Goal: Transaction & Acquisition: Purchase product/service

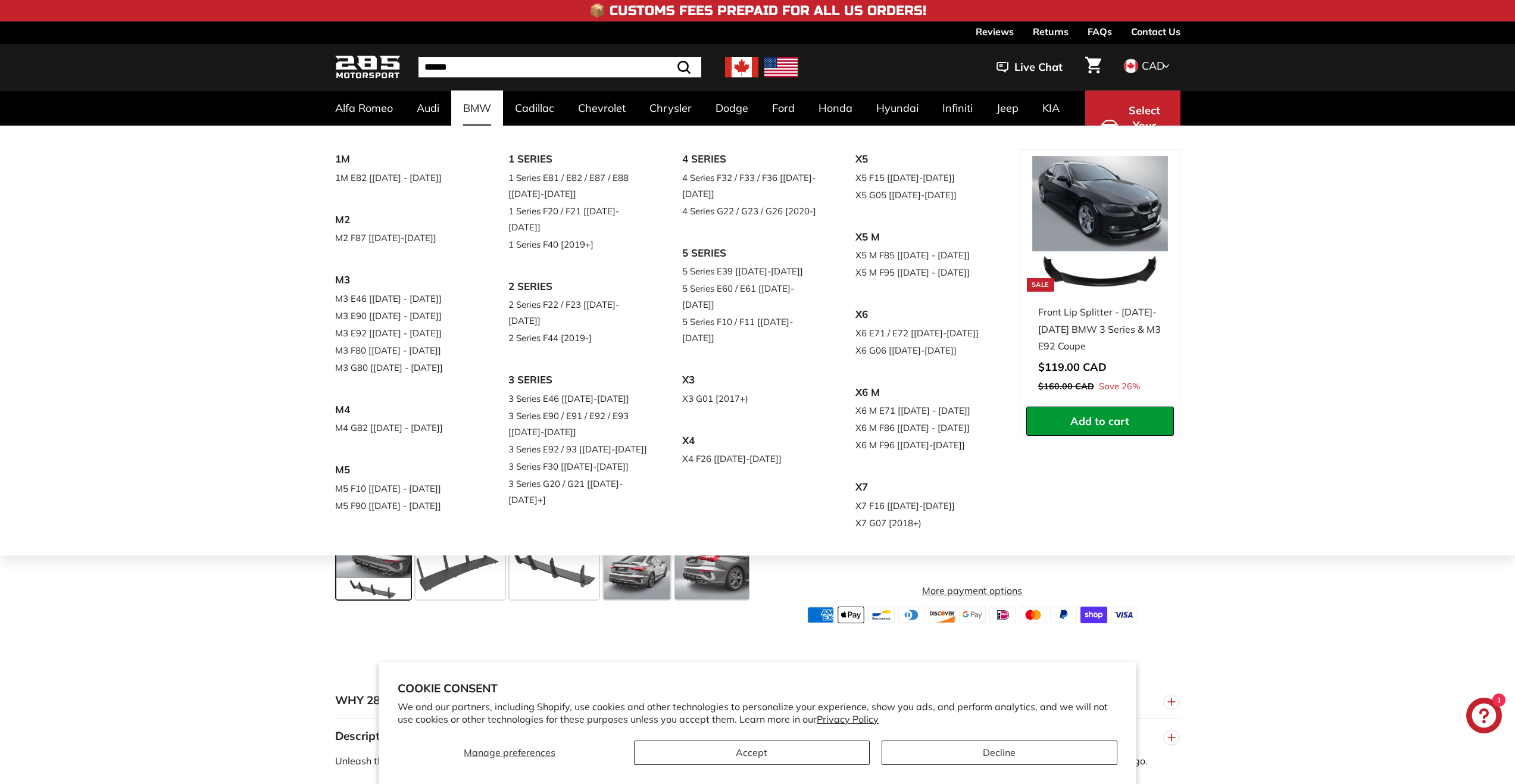
click at [1294, 273] on div "1M 1M E82 [[DATE] - [DATE]] M2 M2 F87 [[DATE]-[DATE]] M3 M3 E46 [[DATE] - [DATE…" at bounding box center [757, 340] width 1515 height 430
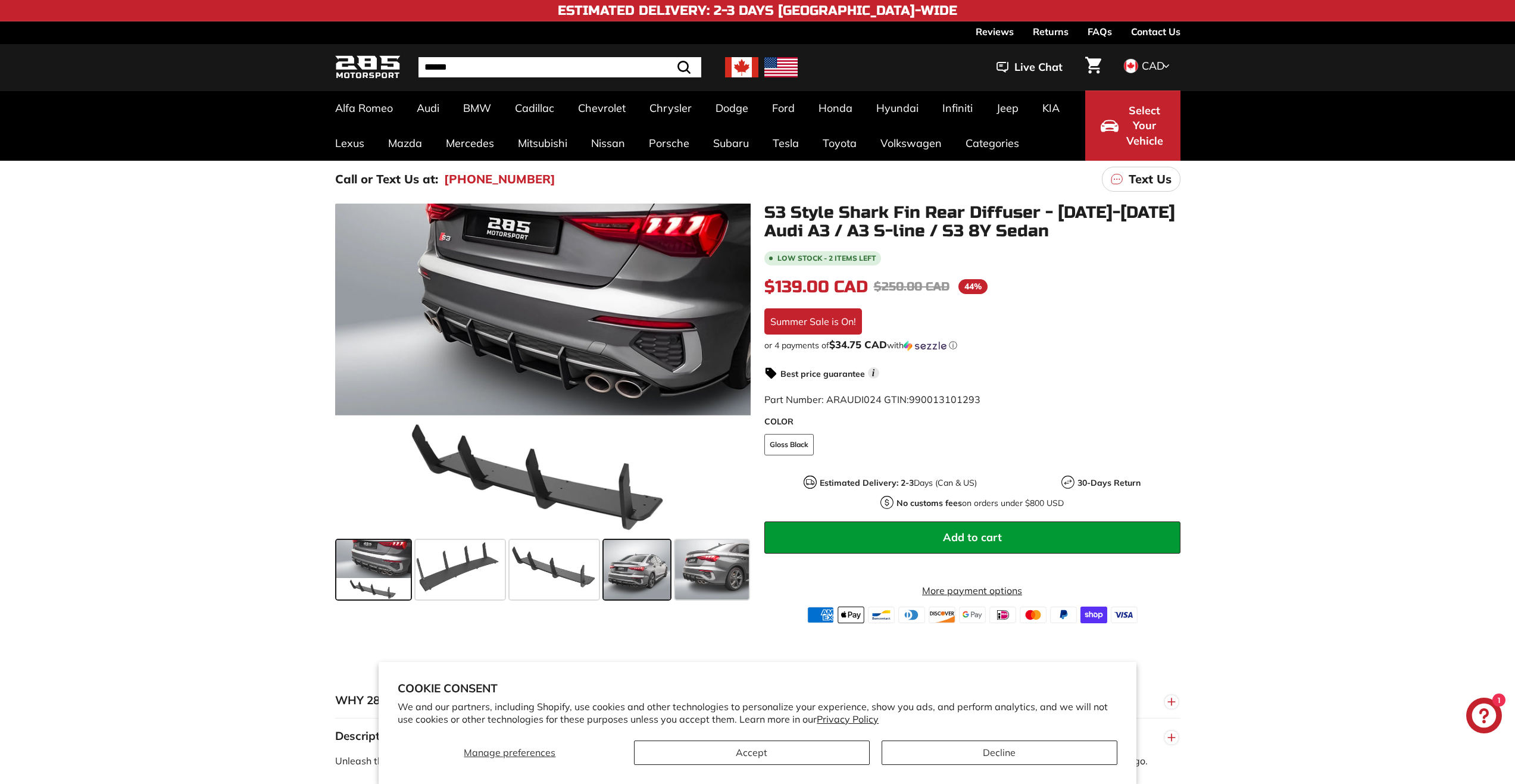
click at [610, 570] on span at bounding box center [636, 569] width 66 height 60
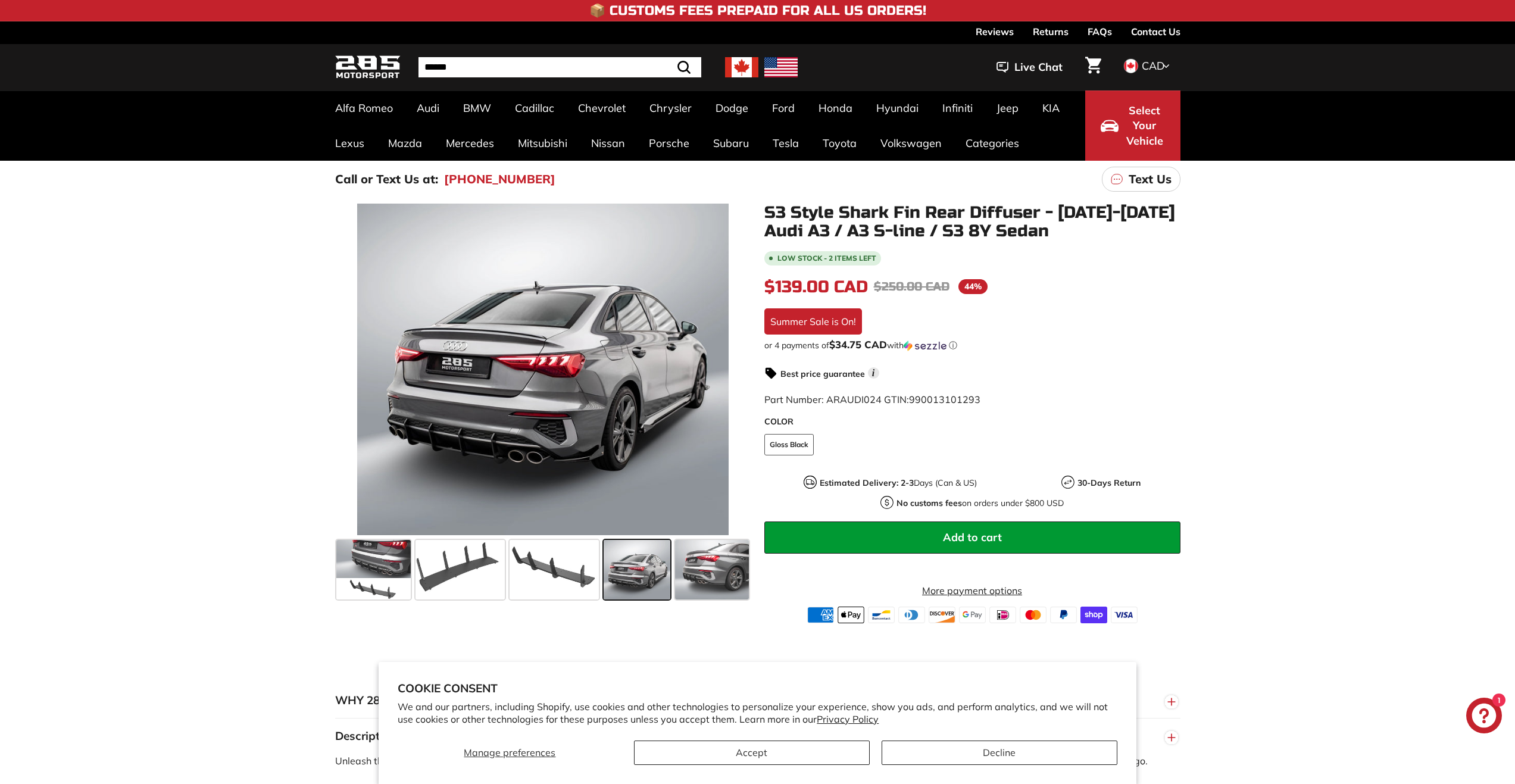
click at [610, 570] on span at bounding box center [636, 569] width 66 height 60
click at [689, 575] on span at bounding box center [712, 569] width 74 height 60
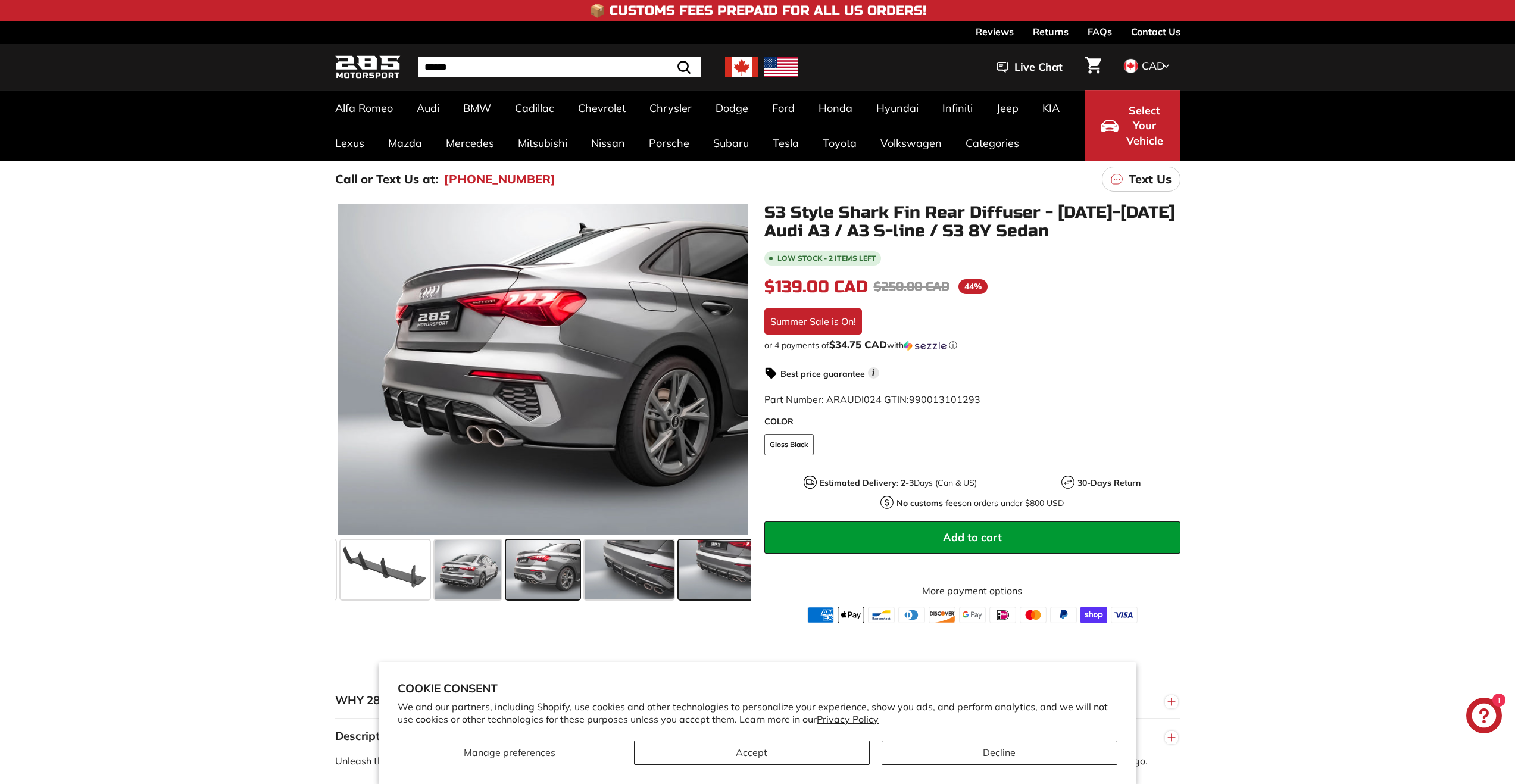
scroll to position [0, 170]
click at [558, 574] on span at bounding box center [542, 569] width 74 height 60
click at [466, 569] on span at bounding box center [467, 569] width 66 height 60
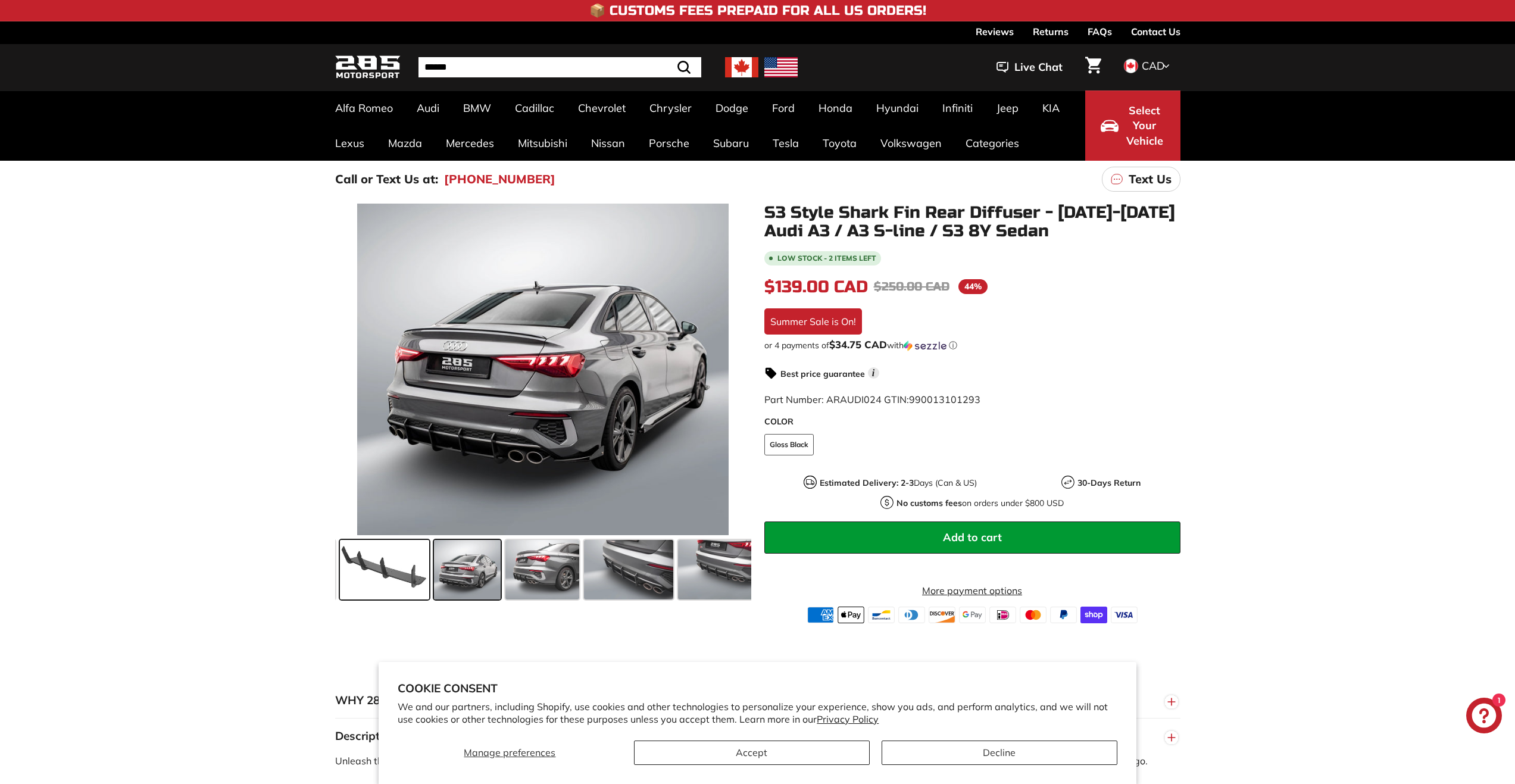
click at [407, 565] on span at bounding box center [384, 569] width 89 height 60
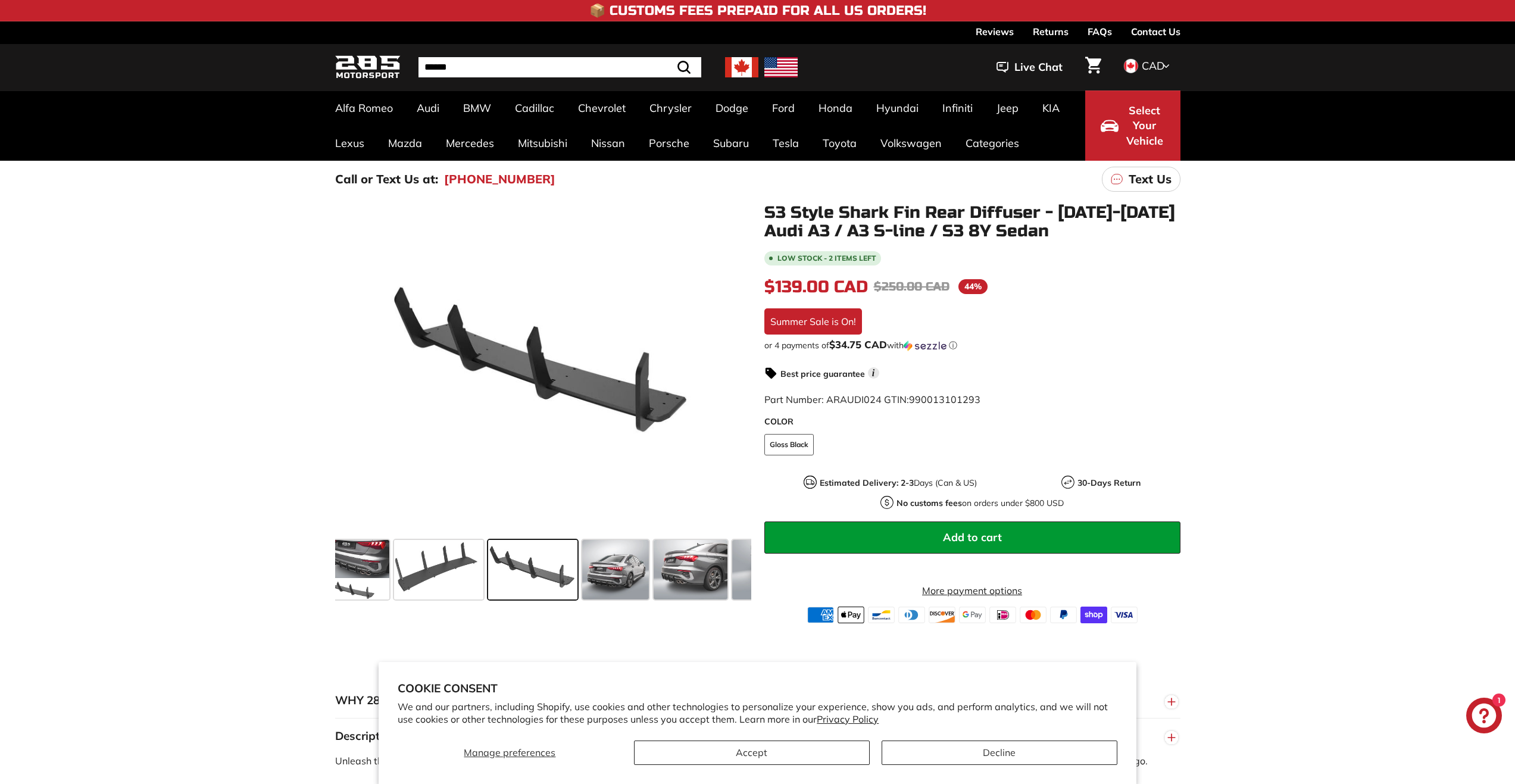
scroll to position [0, 12]
click at [403, 565] on span at bounding box center [448, 569] width 89 height 60
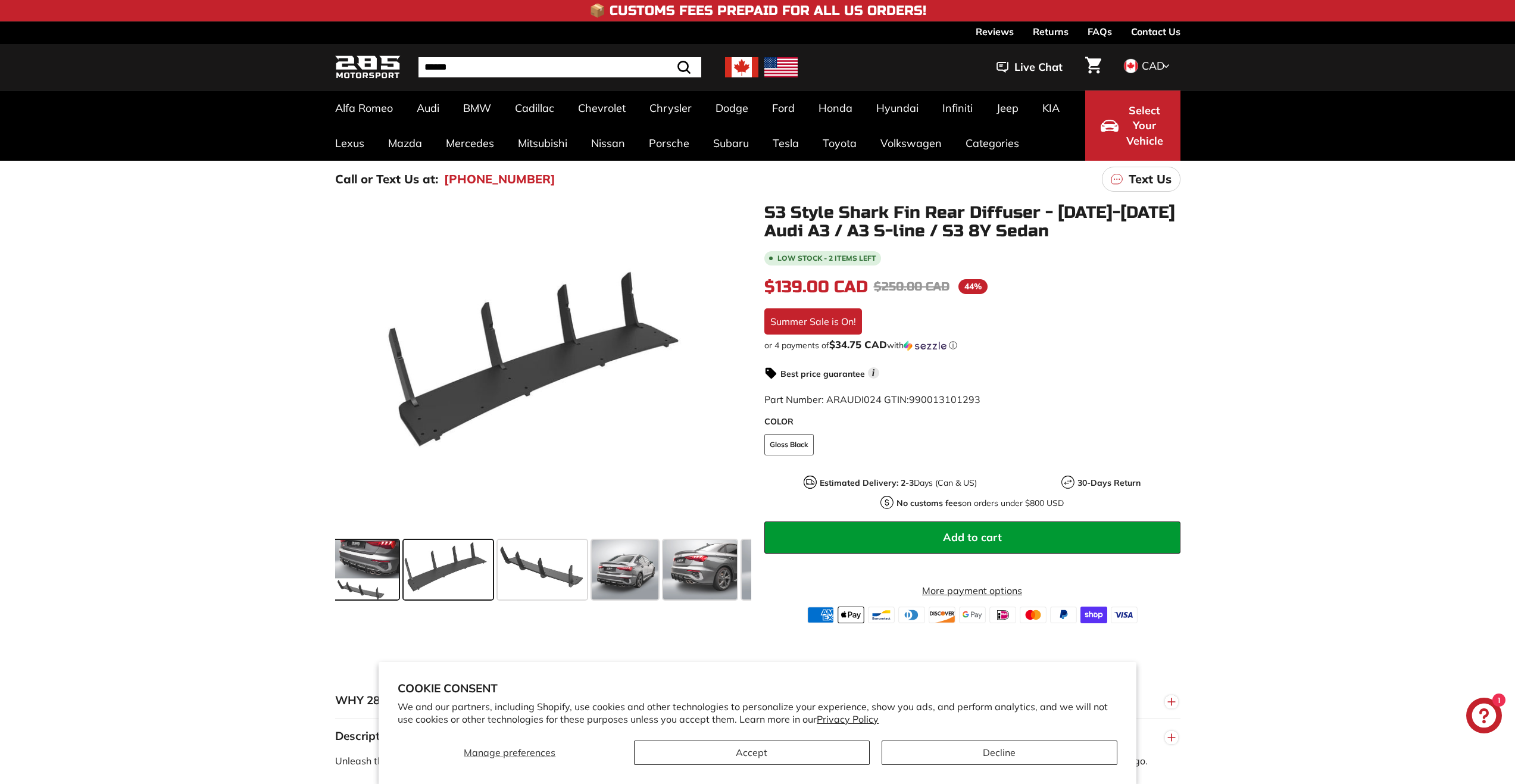
click at [399, 565] on div at bounding box center [362, 570] width 79 height 64
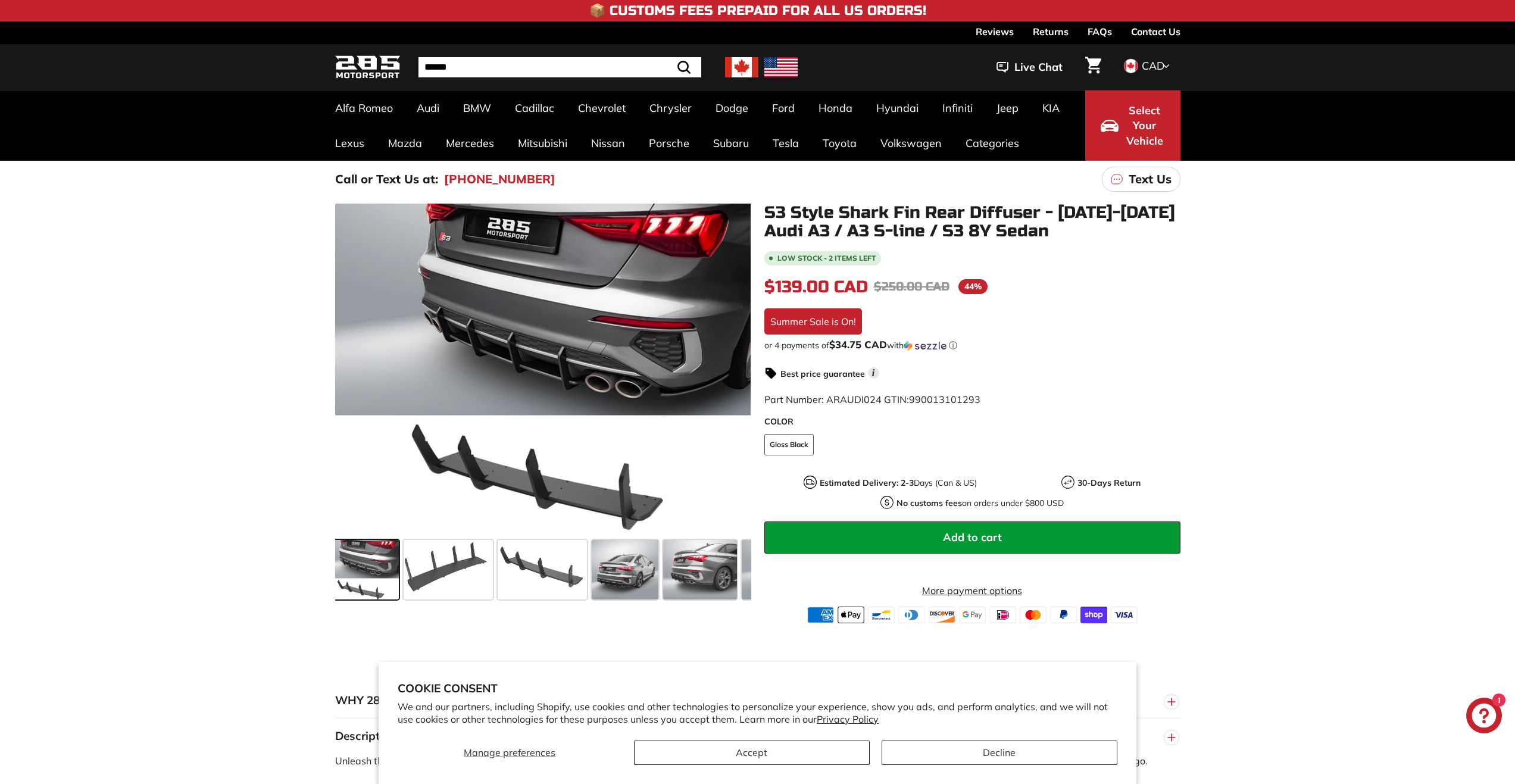
scroll to position [0, 0]
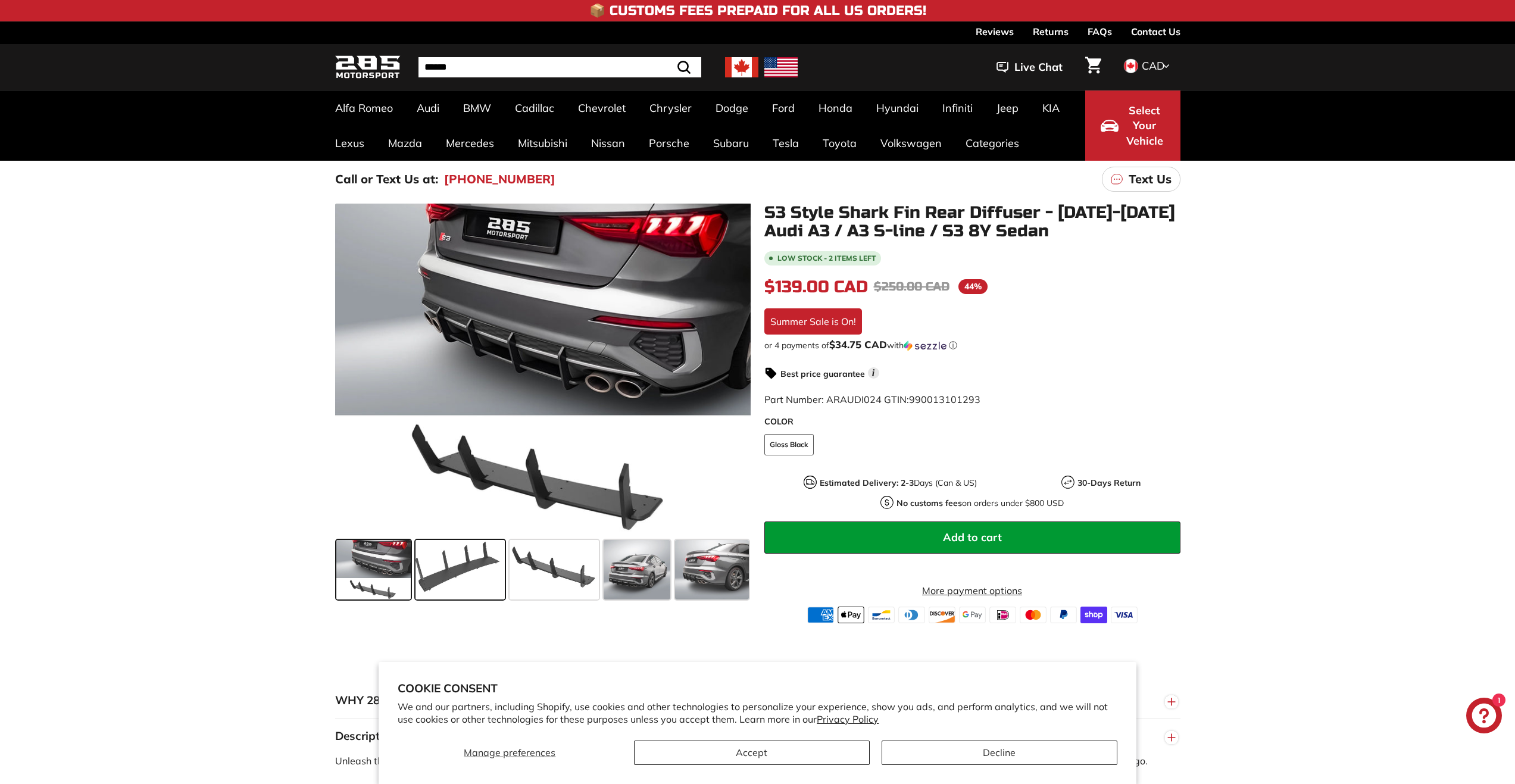
click at [431, 567] on span at bounding box center [460, 569] width 89 height 60
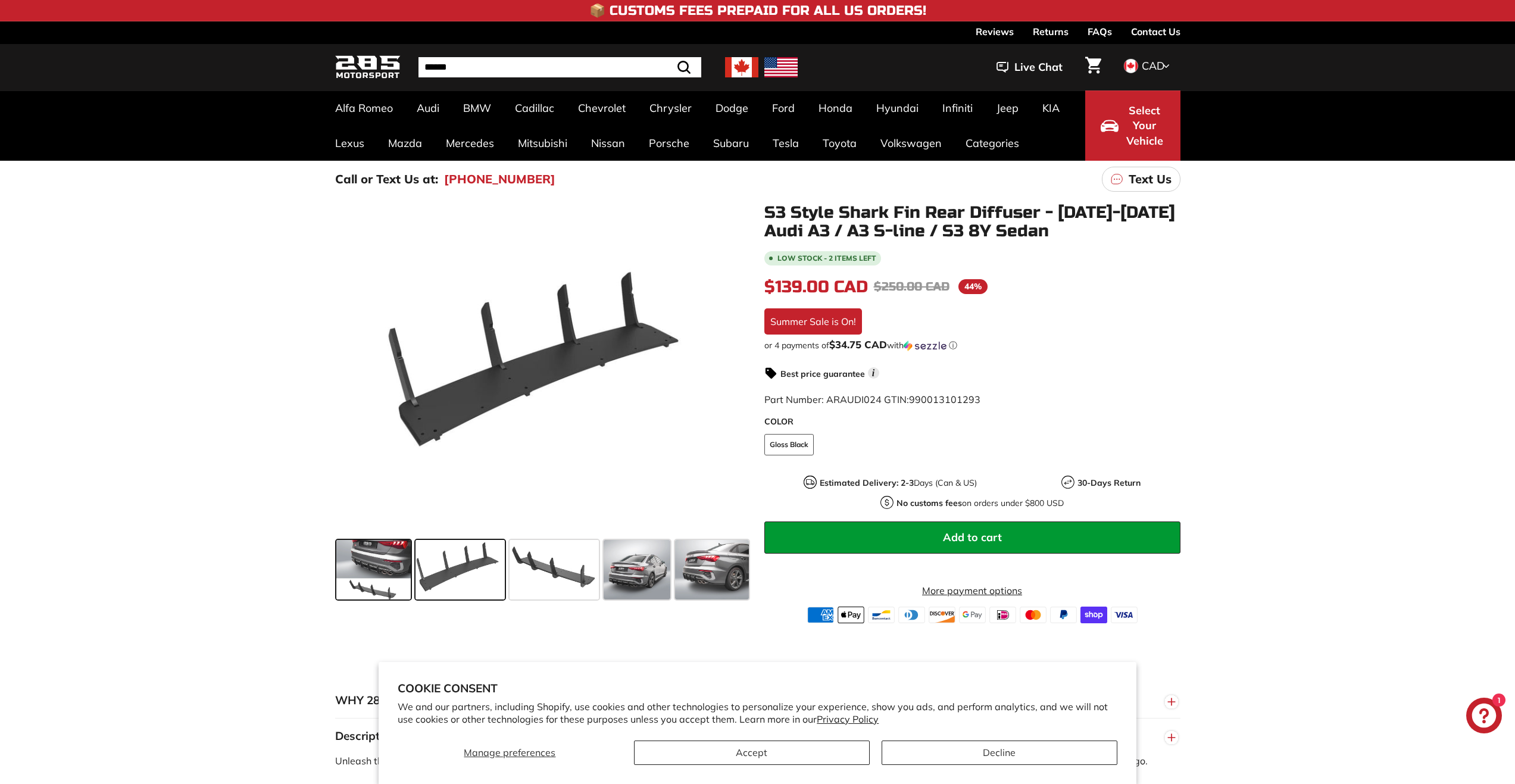
click at [369, 565] on span at bounding box center [374, 569] width 75 height 60
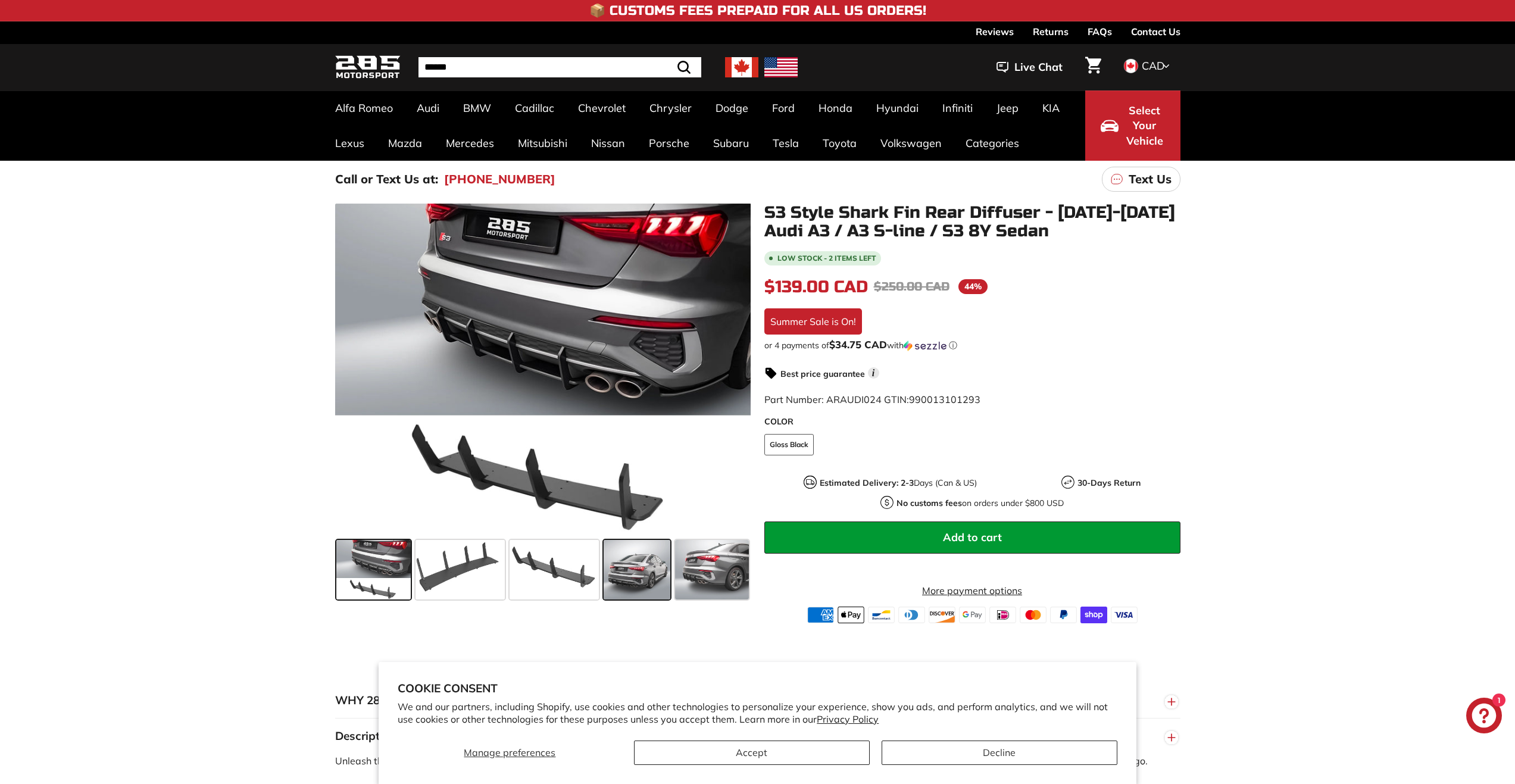
click at [620, 576] on span at bounding box center [636, 569] width 66 height 60
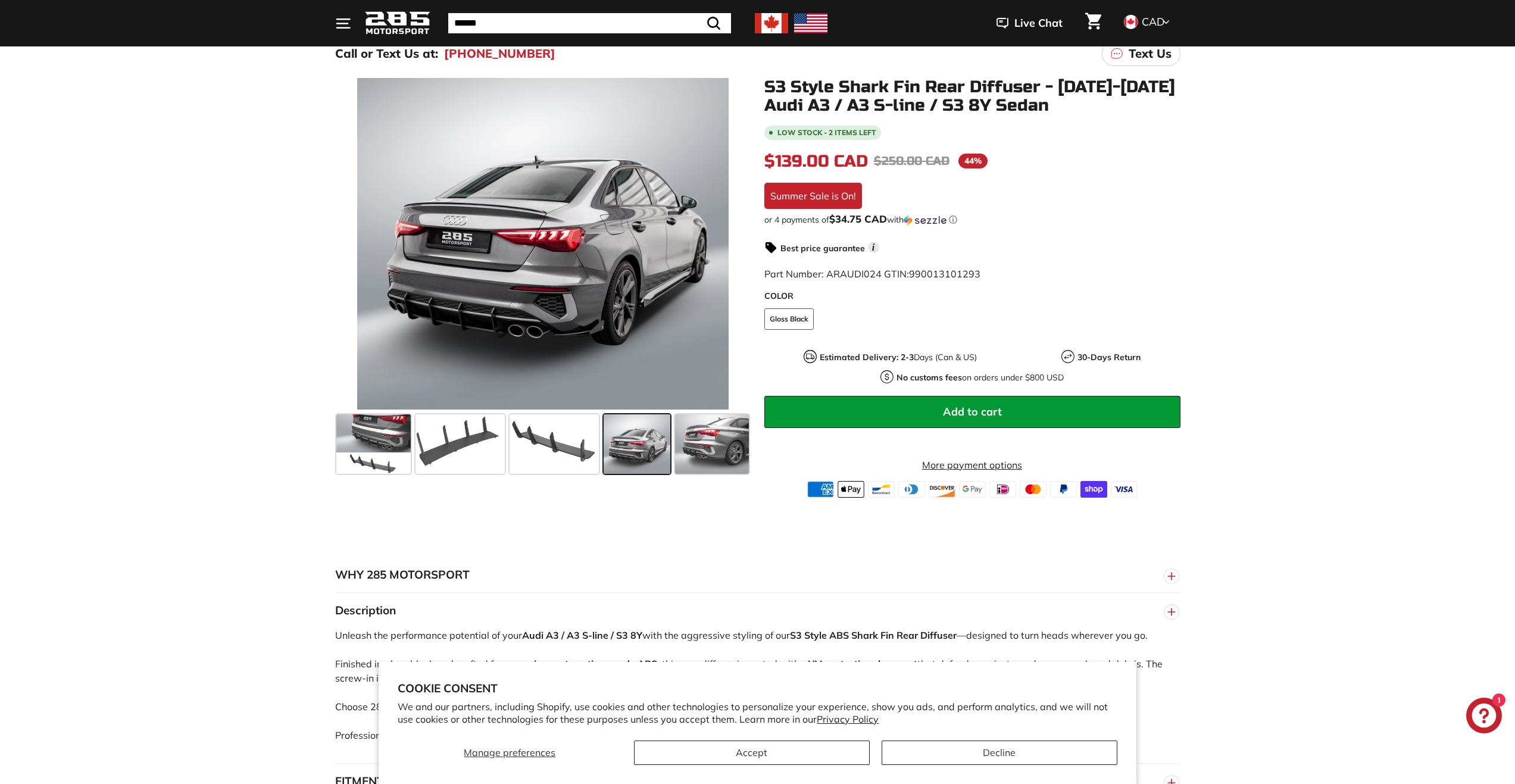
scroll to position [60, 0]
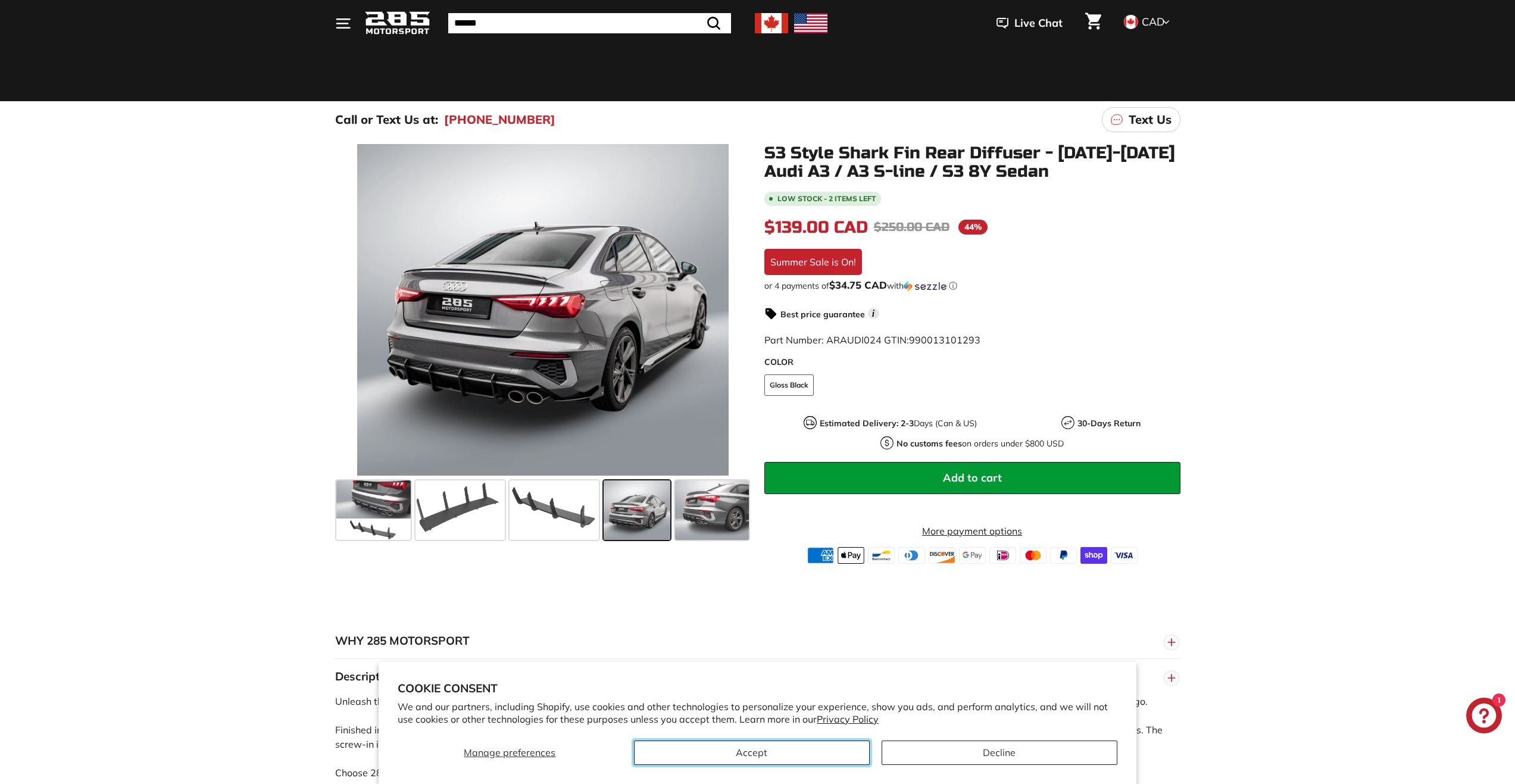
click at [707, 746] on button "Accept" at bounding box center [751, 752] width 236 height 24
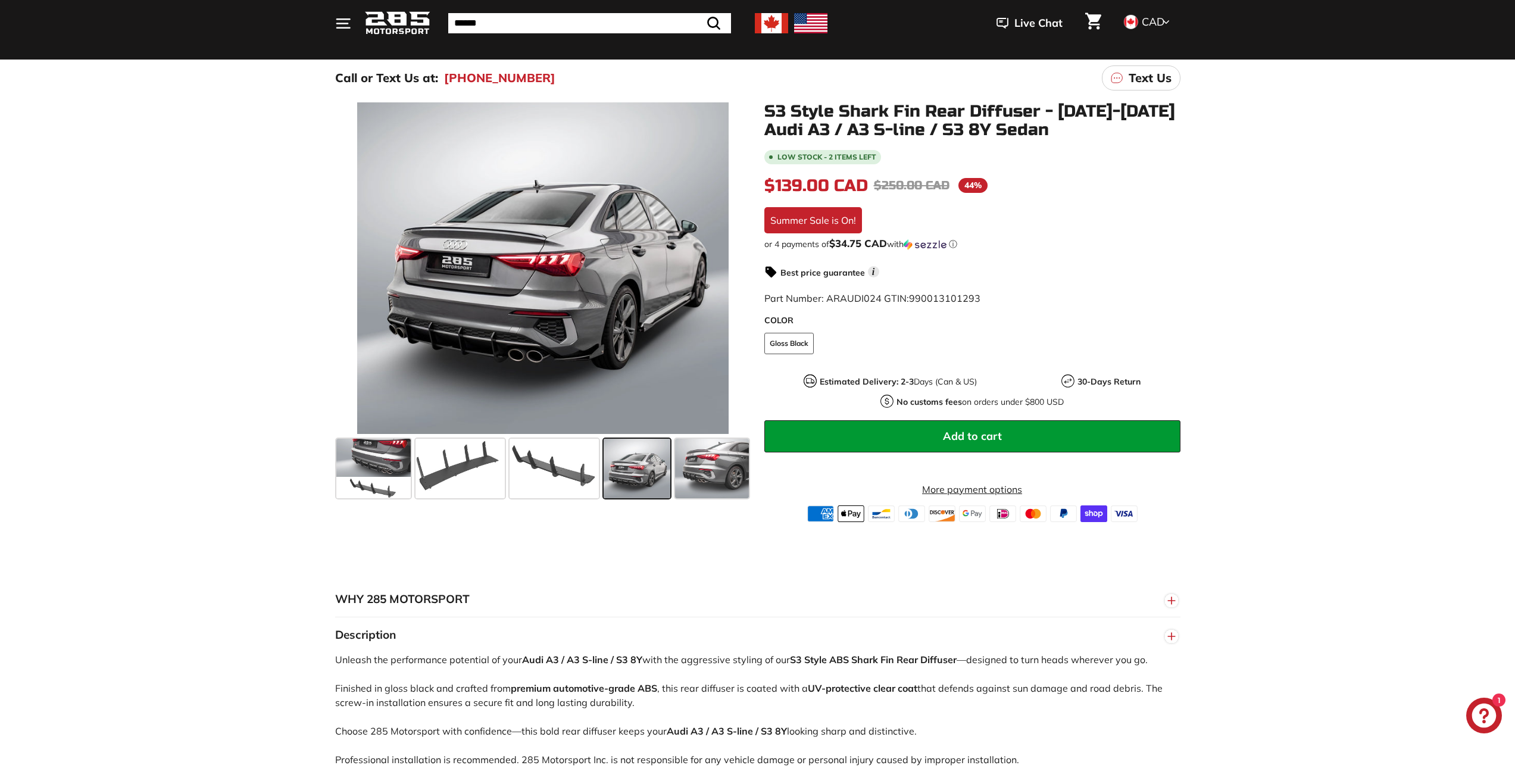
scroll to position [119, 0]
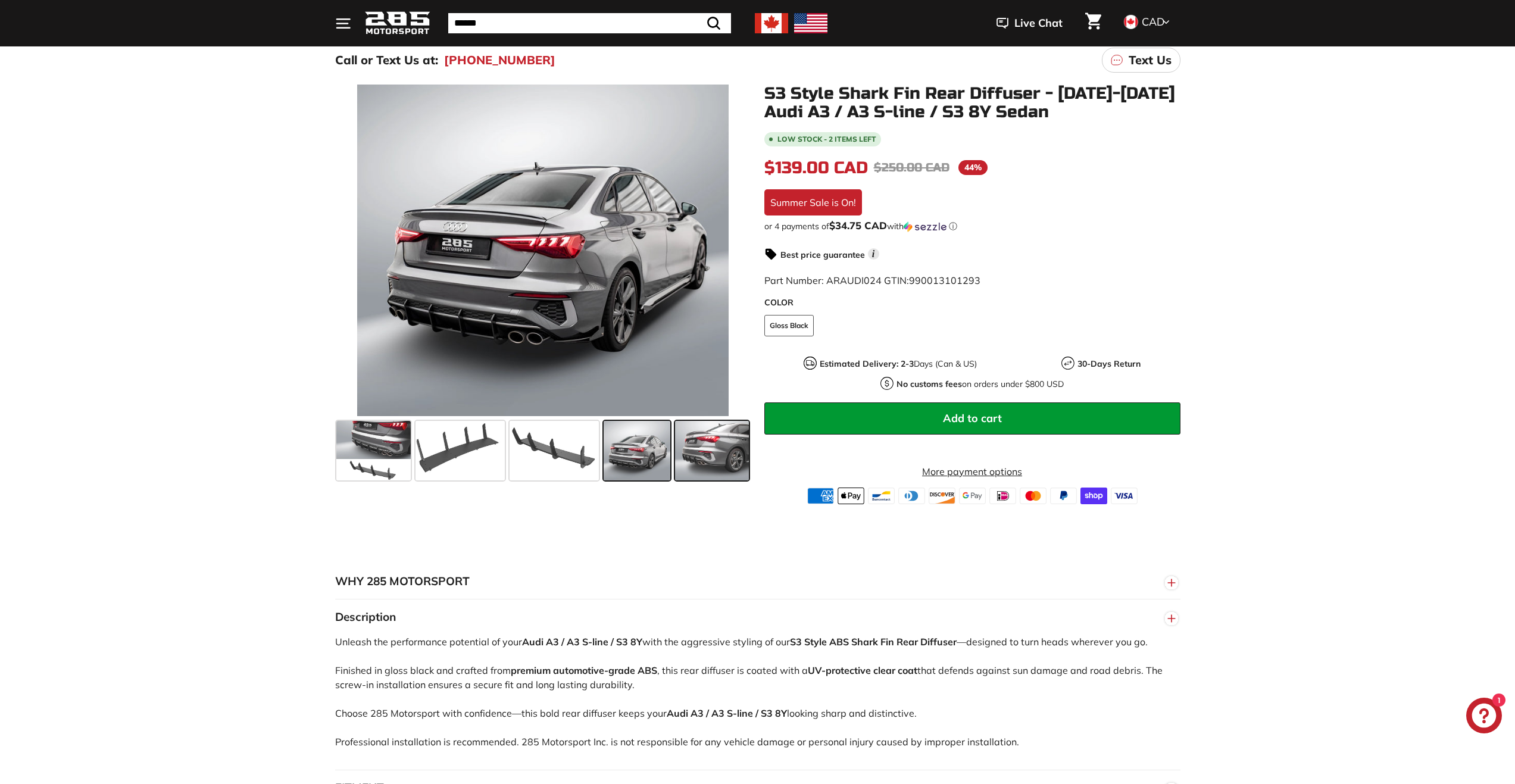
click at [701, 431] on span at bounding box center [712, 450] width 74 height 60
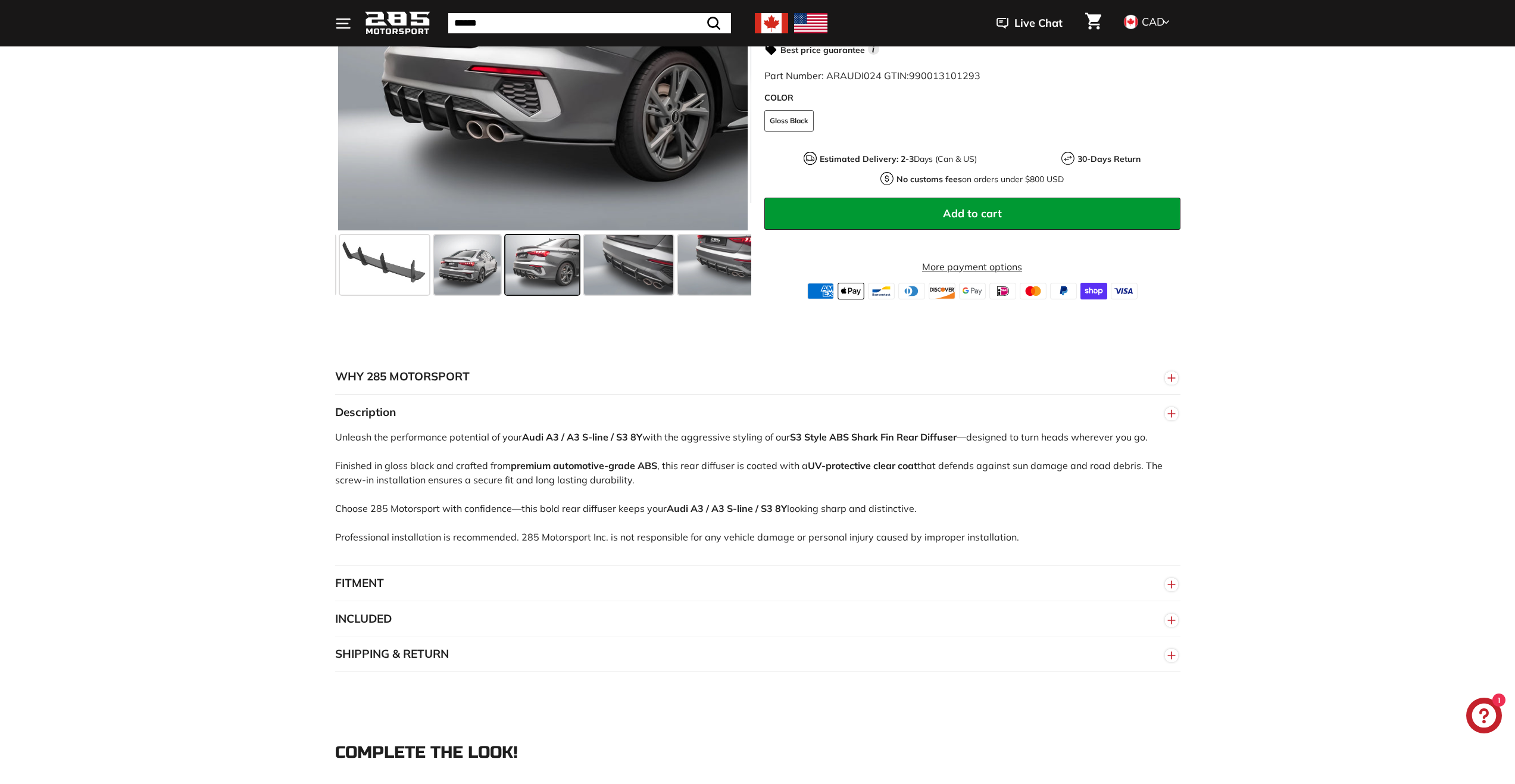
scroll to position [238, 0]
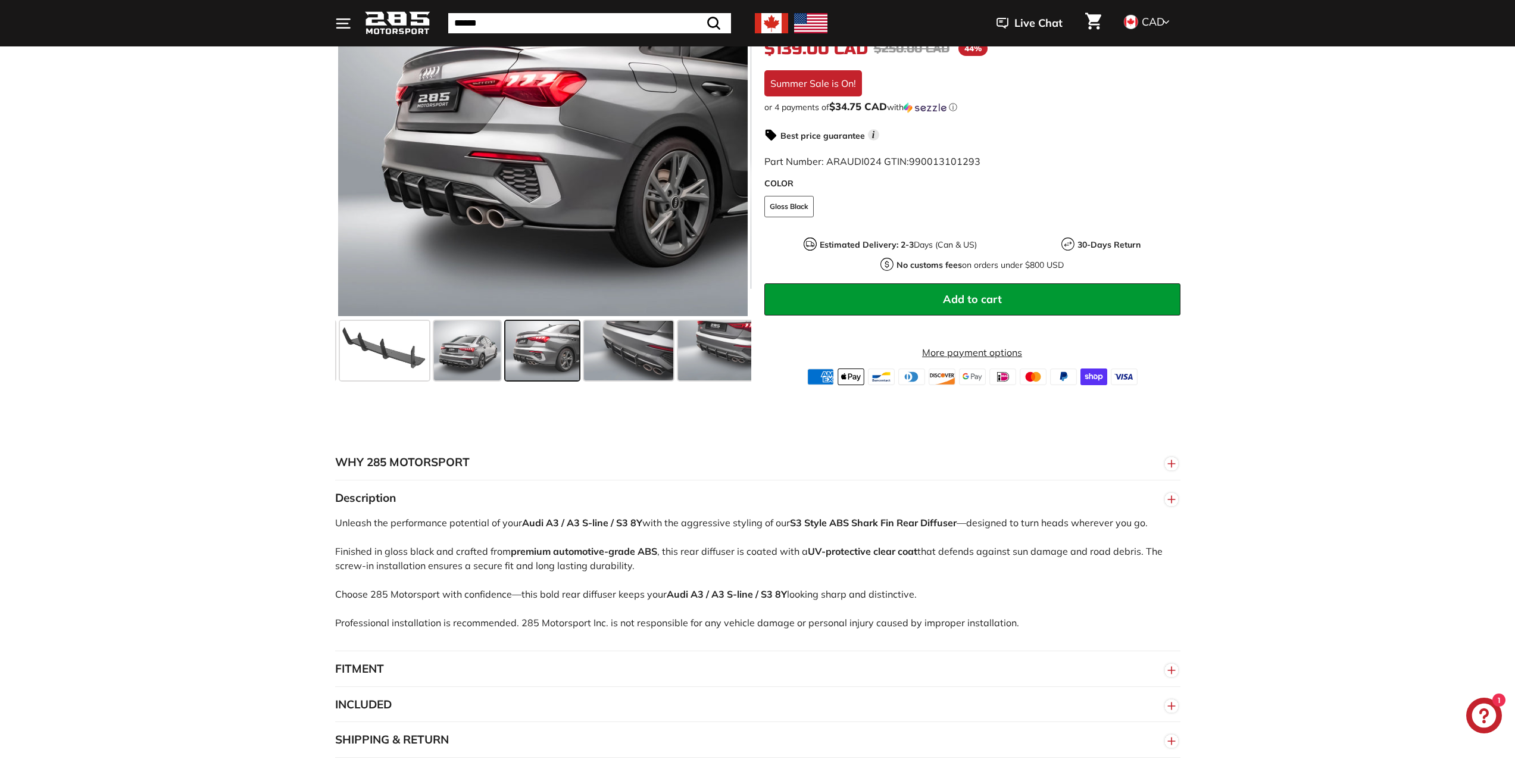
click at [685, 668] on button "FITMENT" at bounding box center [757, 669] width 845 height 36
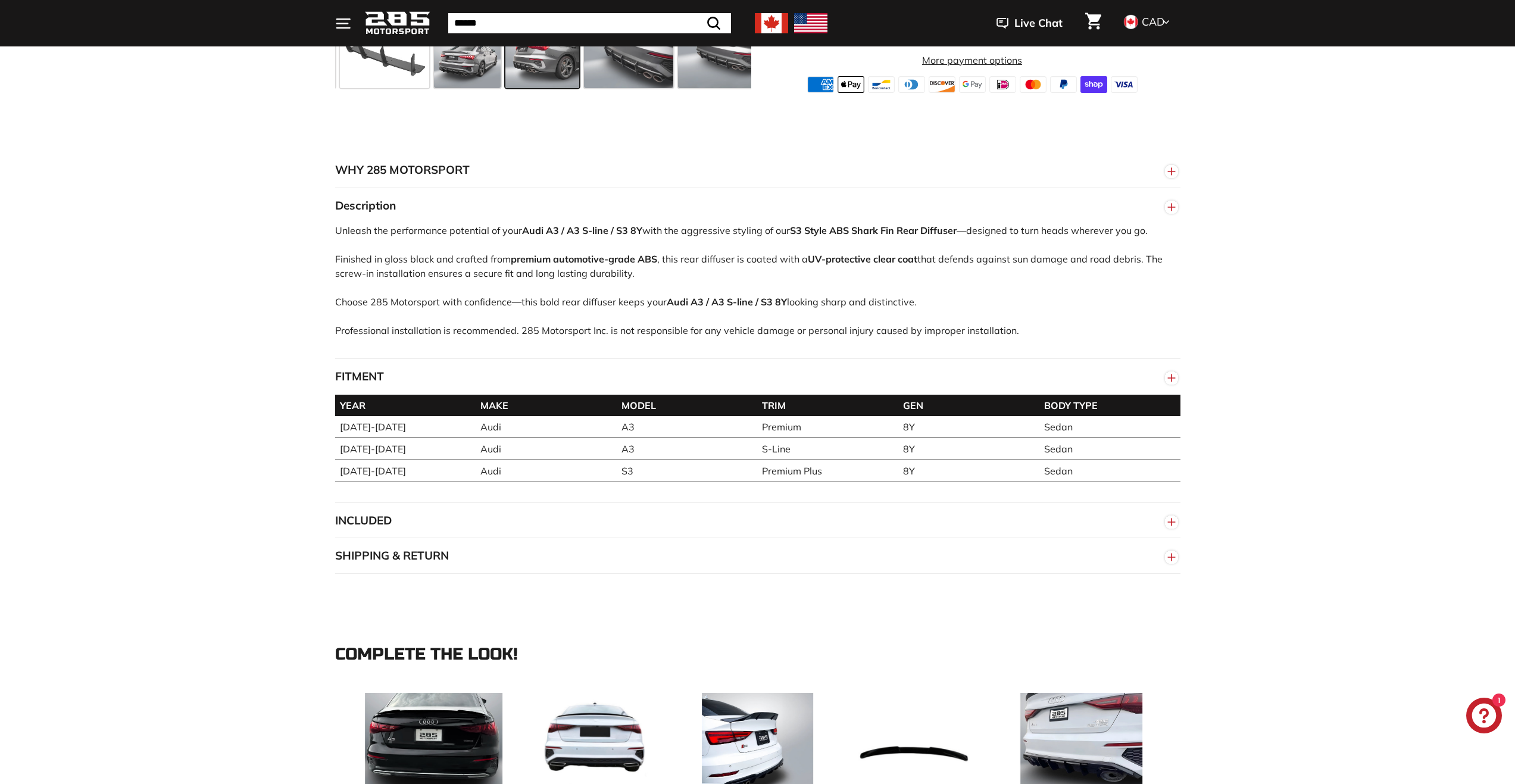
scroll to position [536, 0]
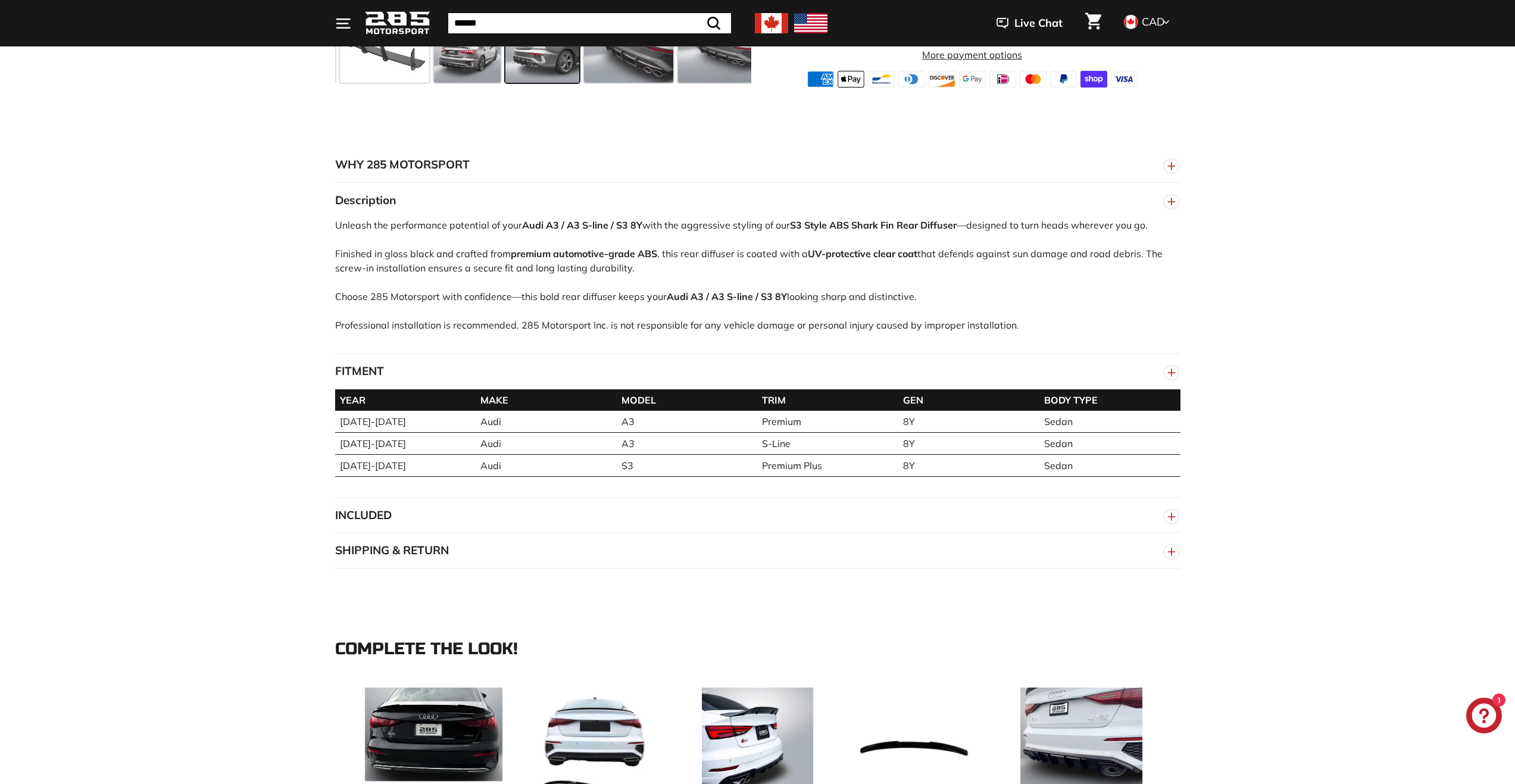
click at [619, 532] on button "INCLUDED" at bounding box center [757, 515] width 845 height 36
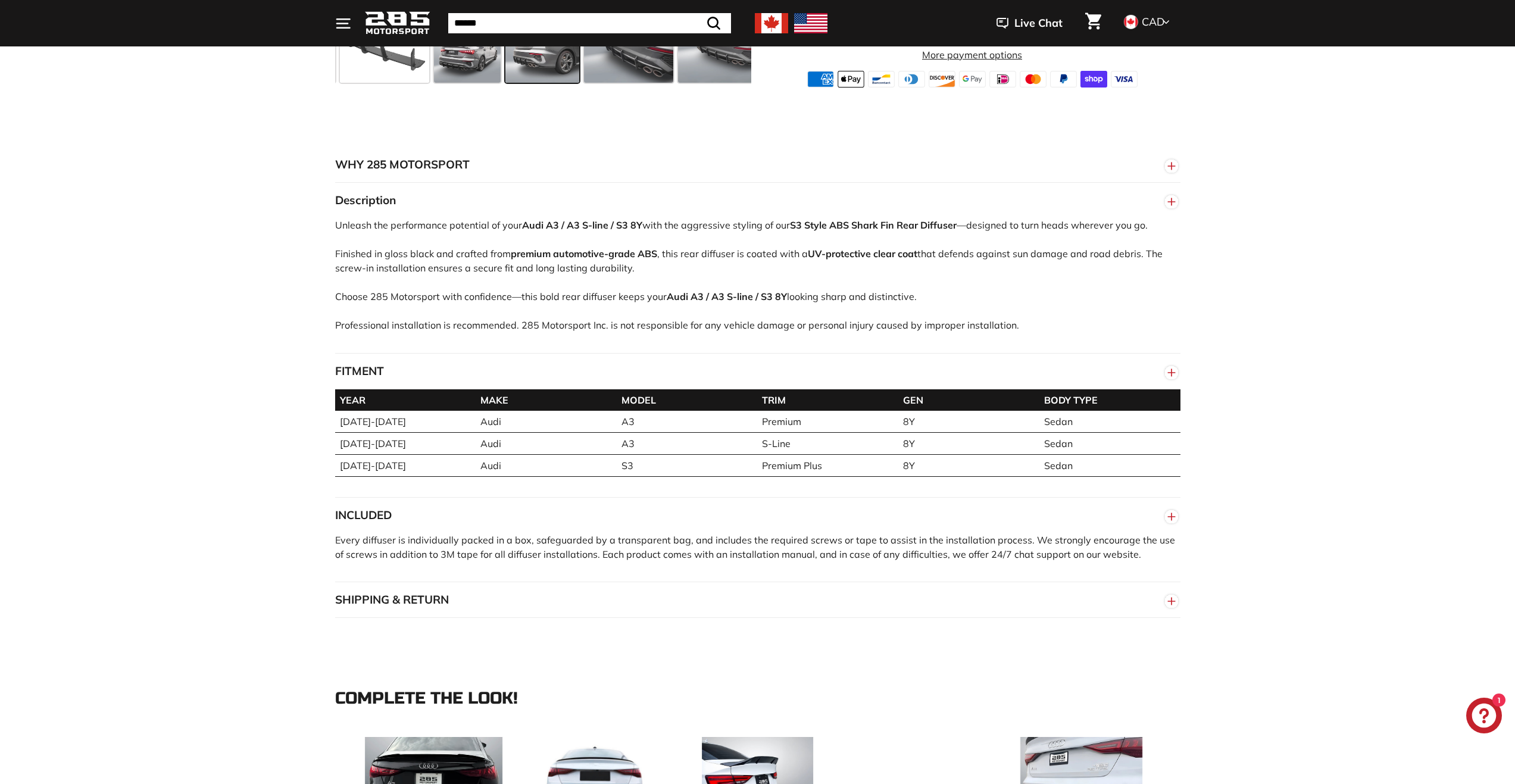
click at [609, 599] on button "SHIPPING & RETURN" at bounding box center [757, 599] width 845 height 36
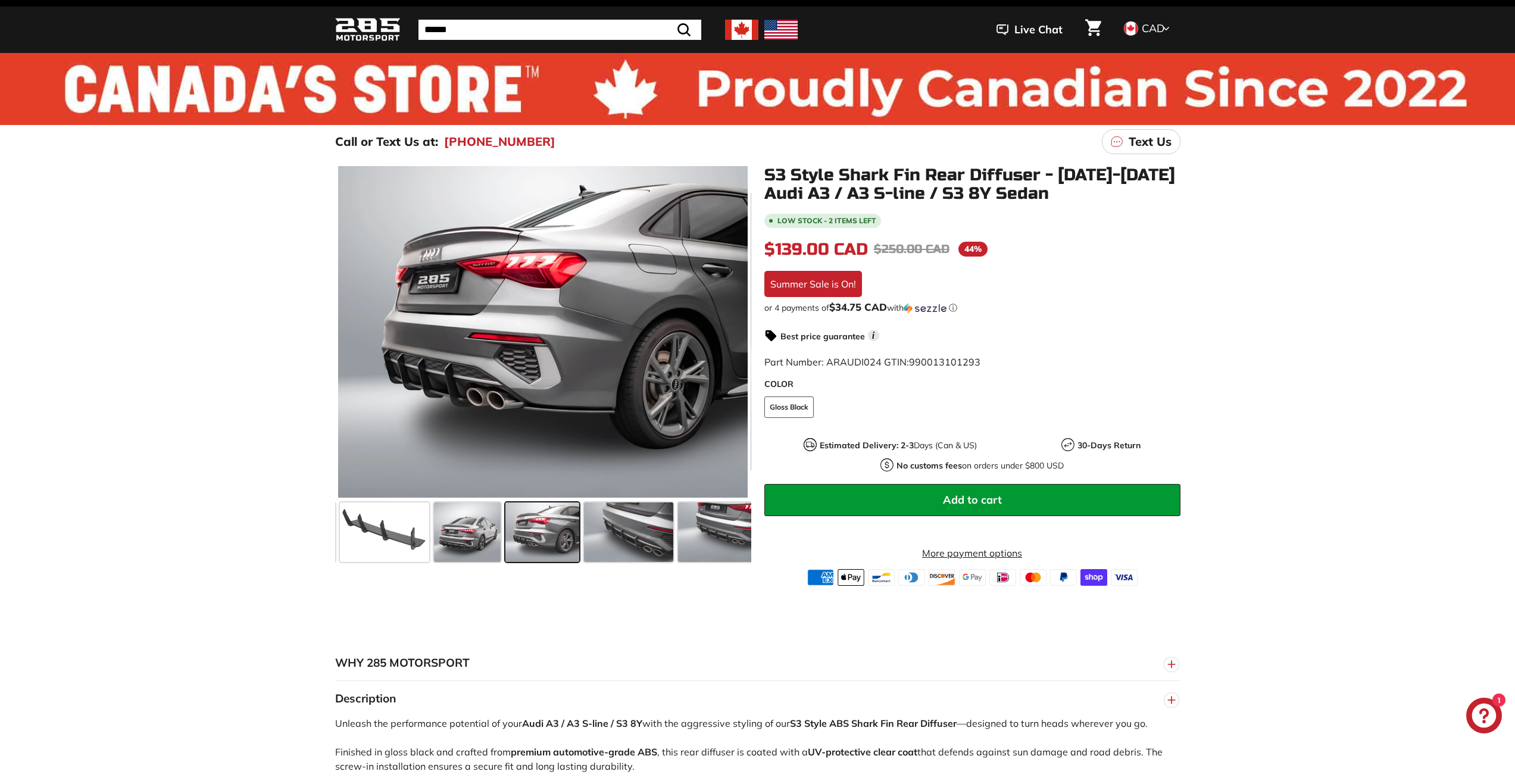
scroll to position [0, 0]
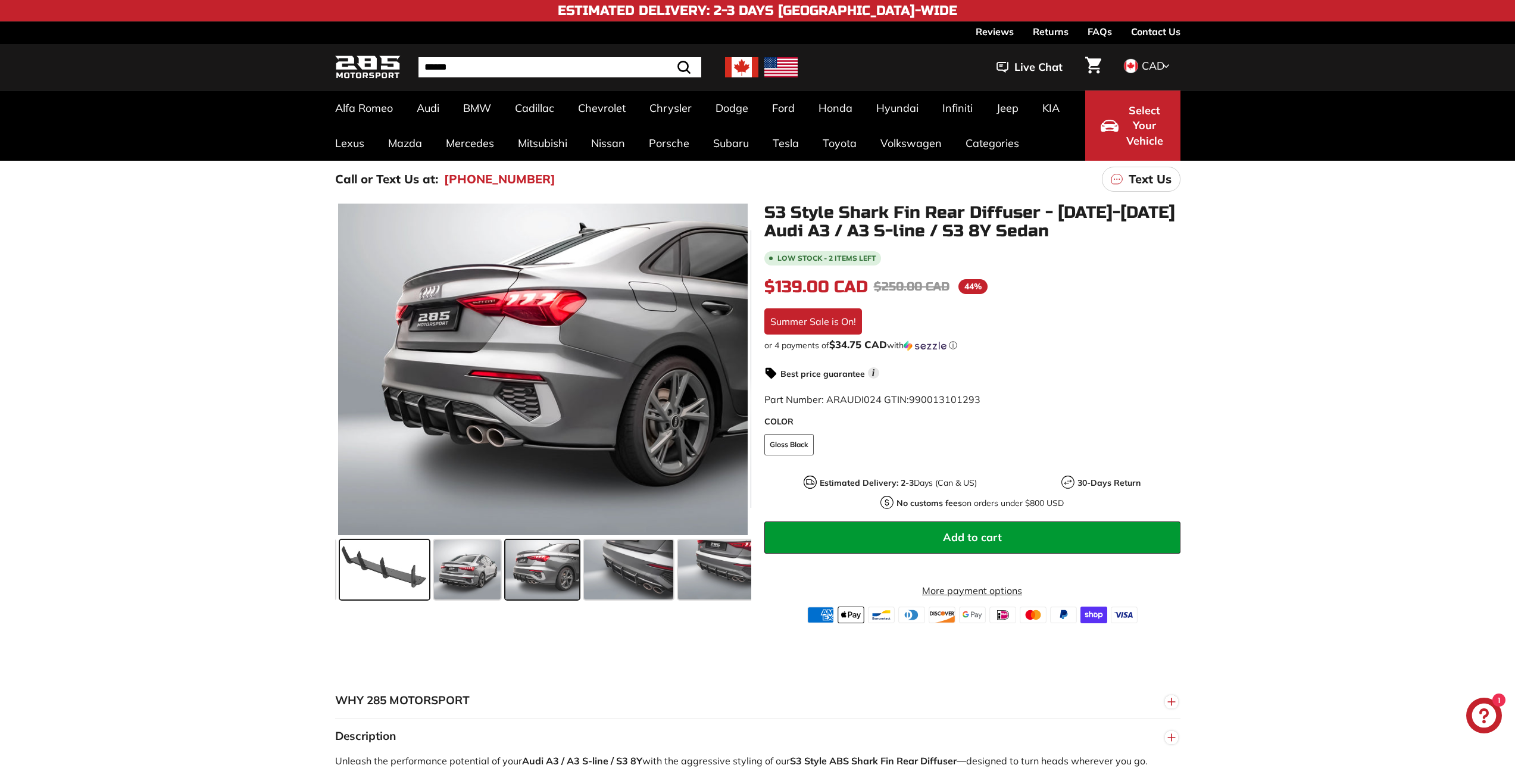
click at [413, 581] on span at bounding box center [384, 569] width 89 height 60
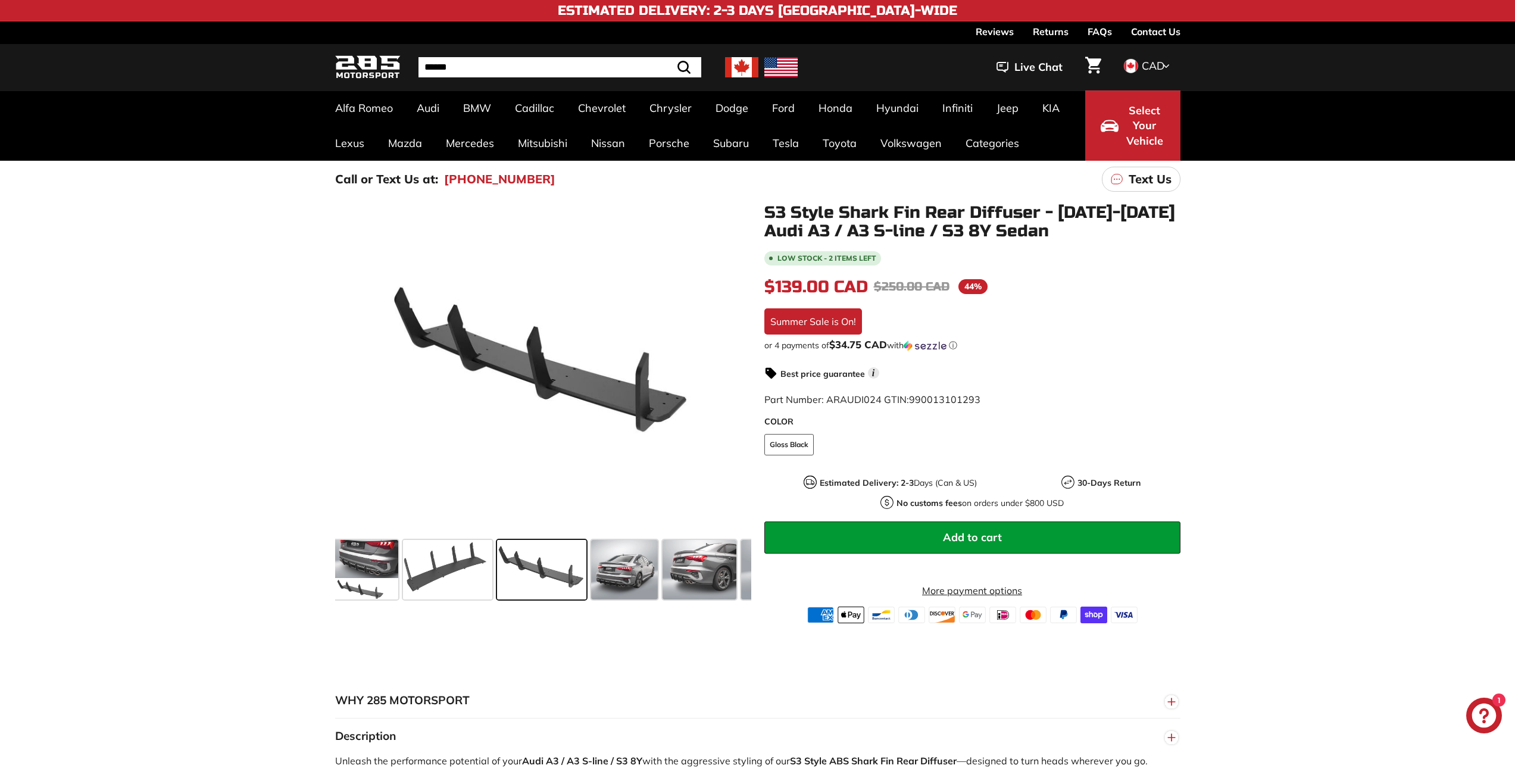
scroll to position [0, 12]
click at [736, 368] on icon at bounding box center [733, 371] width 28 height 28
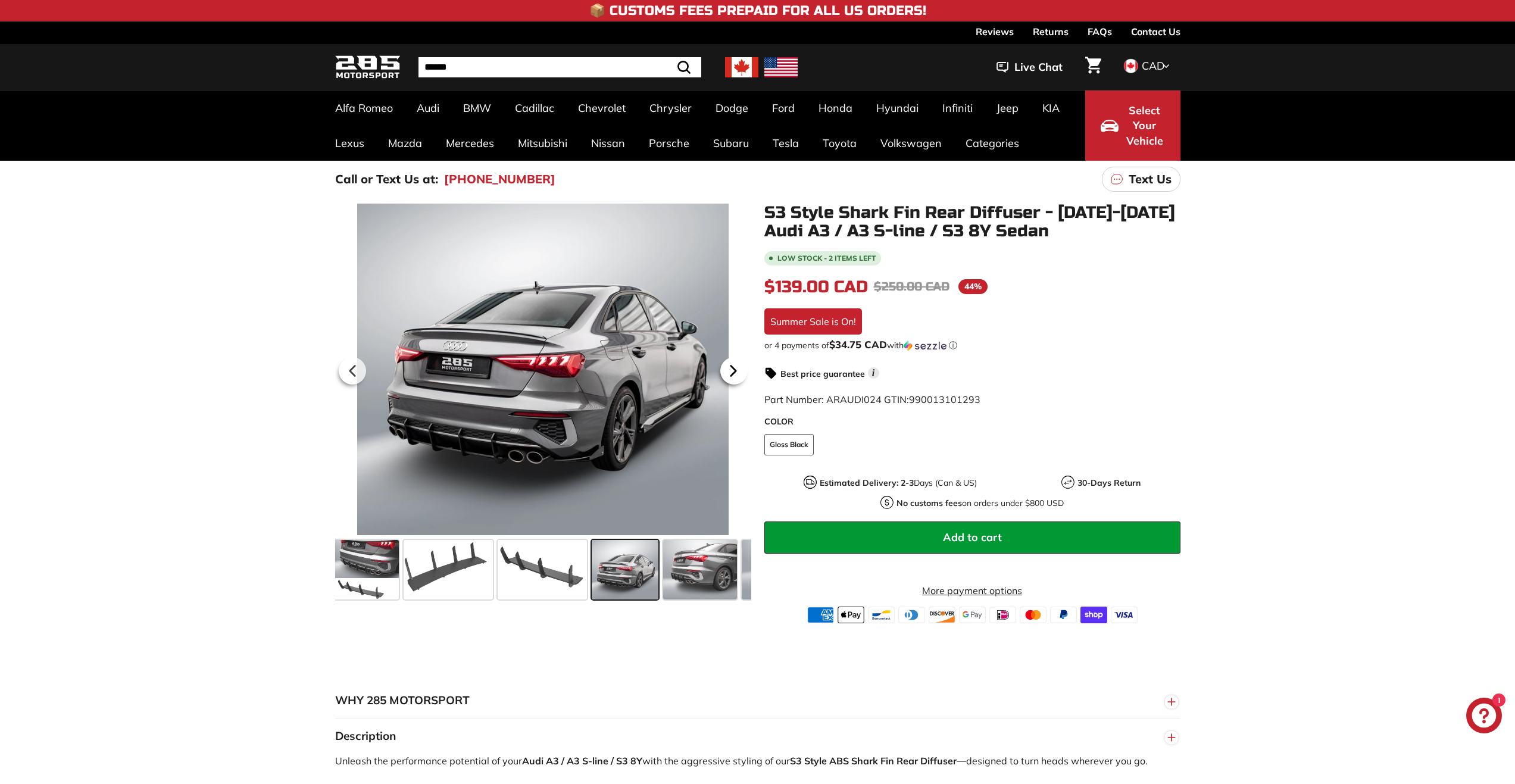
click at [733, 379] on icon at bounding box center [733, 371] width 28 height 28
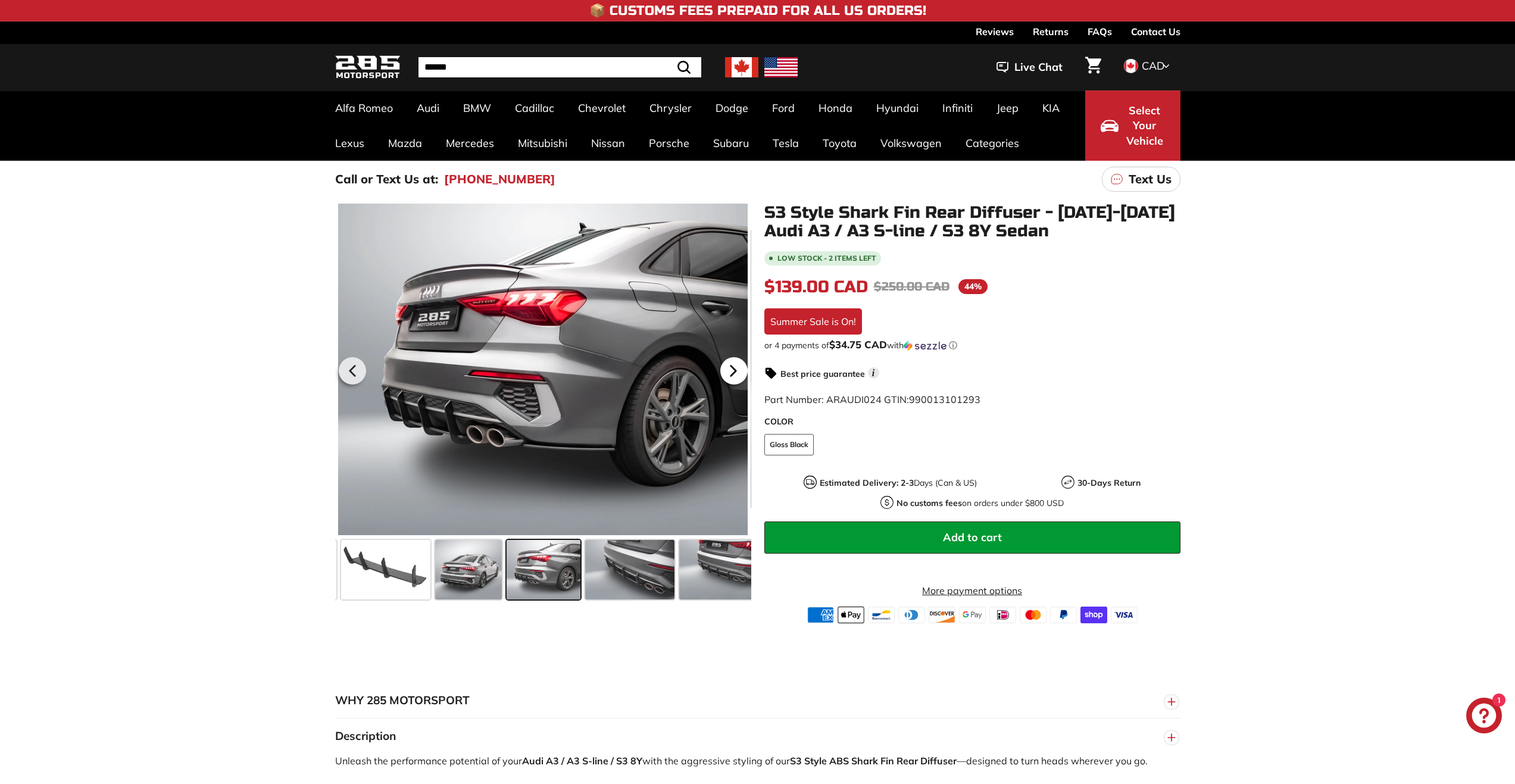
scroll to position [0, 170]
click at [733, 379] on icon at bounding box center [733, 371] width 28 height 28
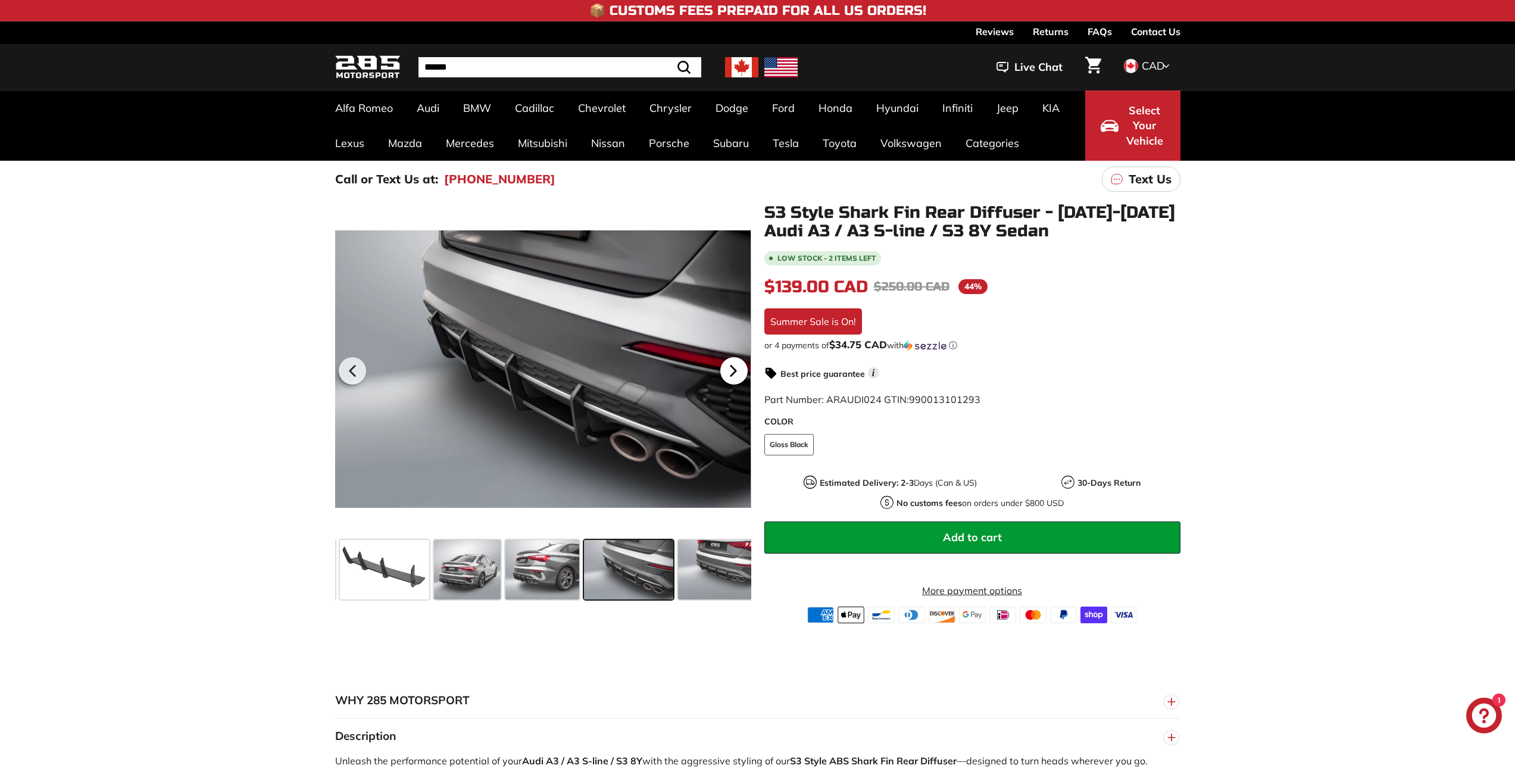
click at [733, 379] on icon at bounding box center [733, 371] width 28 height 28
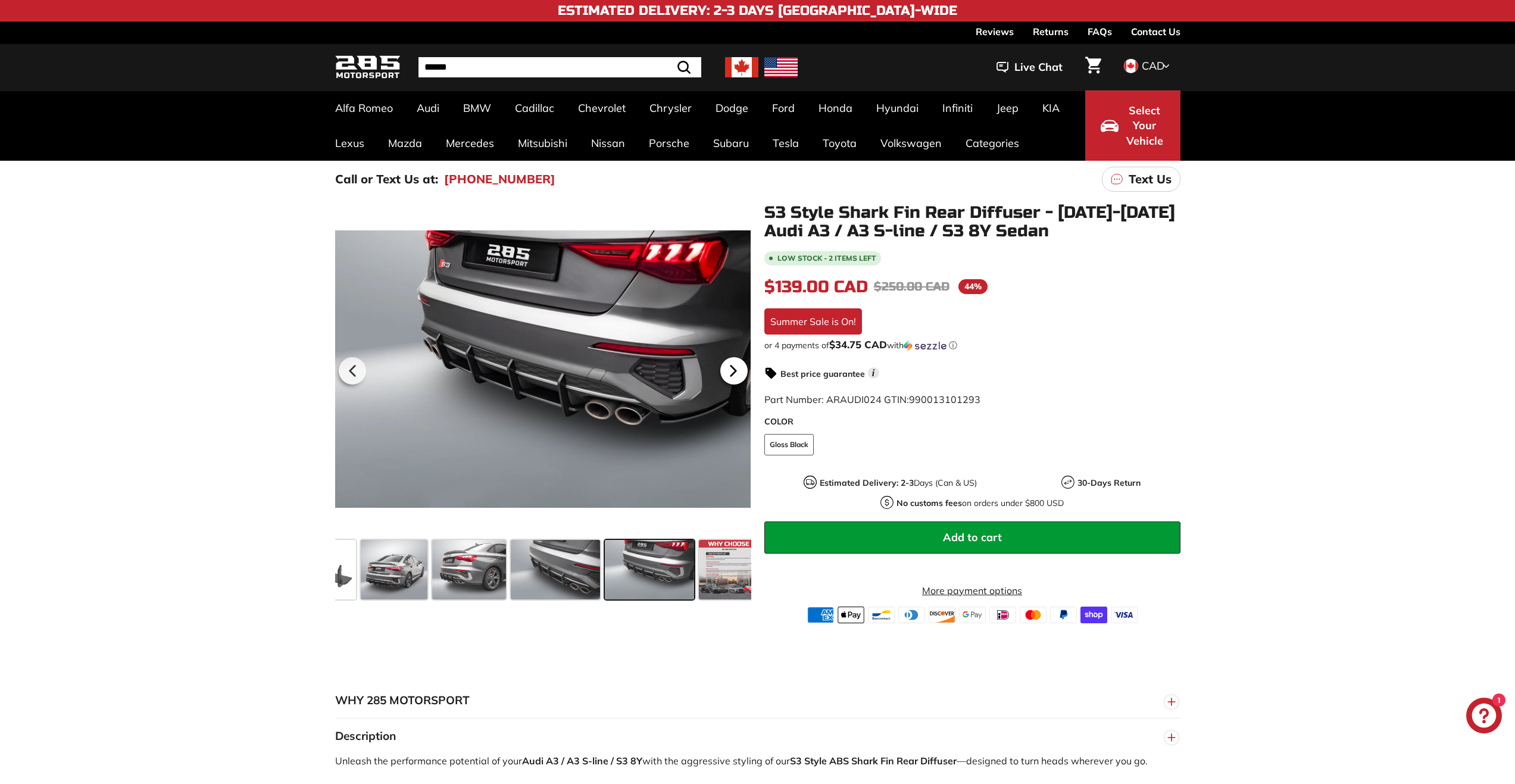
scroll to position [0, 252]
click at [733, 379] on icon at bounding box center [733, 371] width 28 height 28
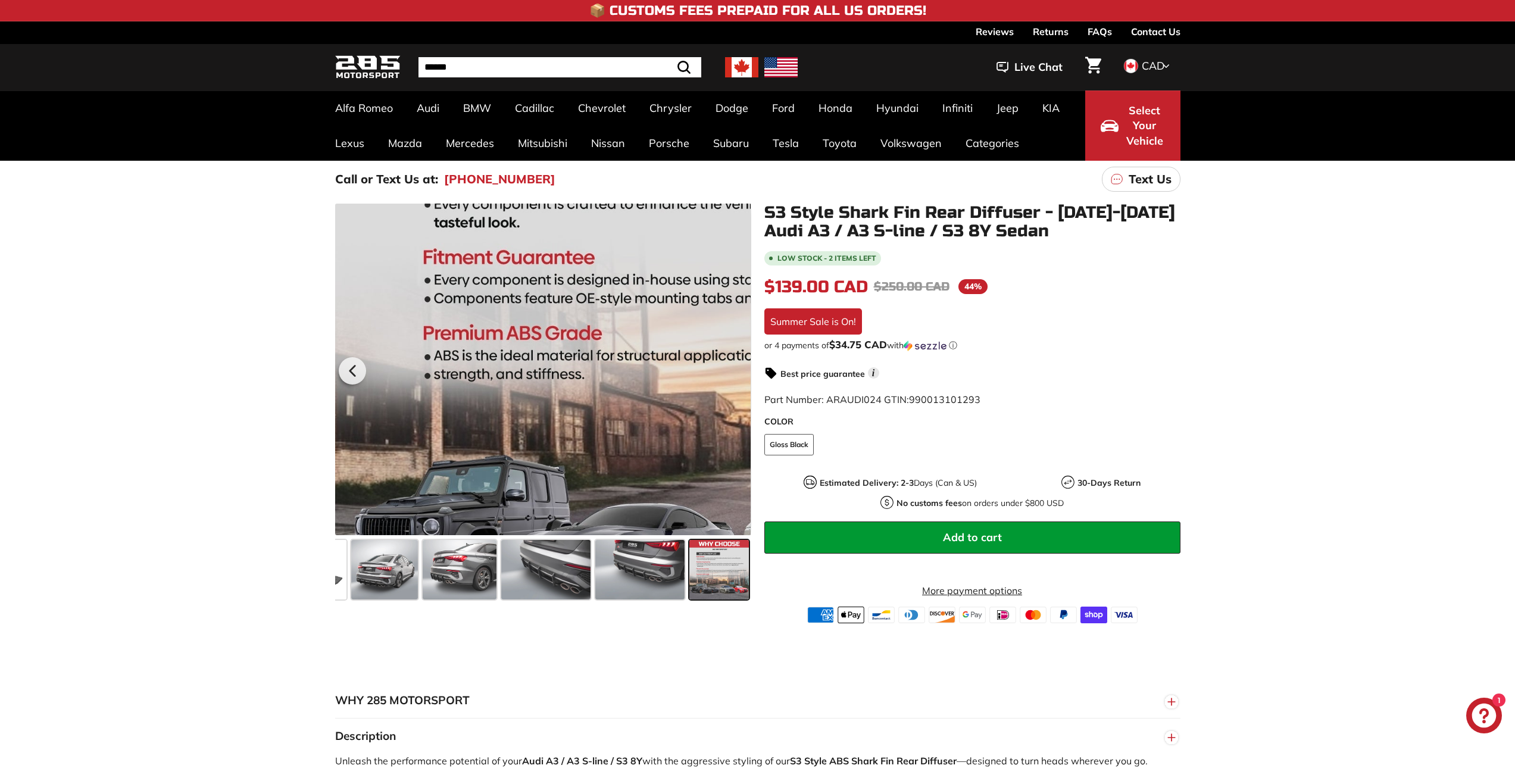
drag, startPoint x: 369, startPoint y: 520, endPoint x: 387, endPoint y: 532, distance: 21.6
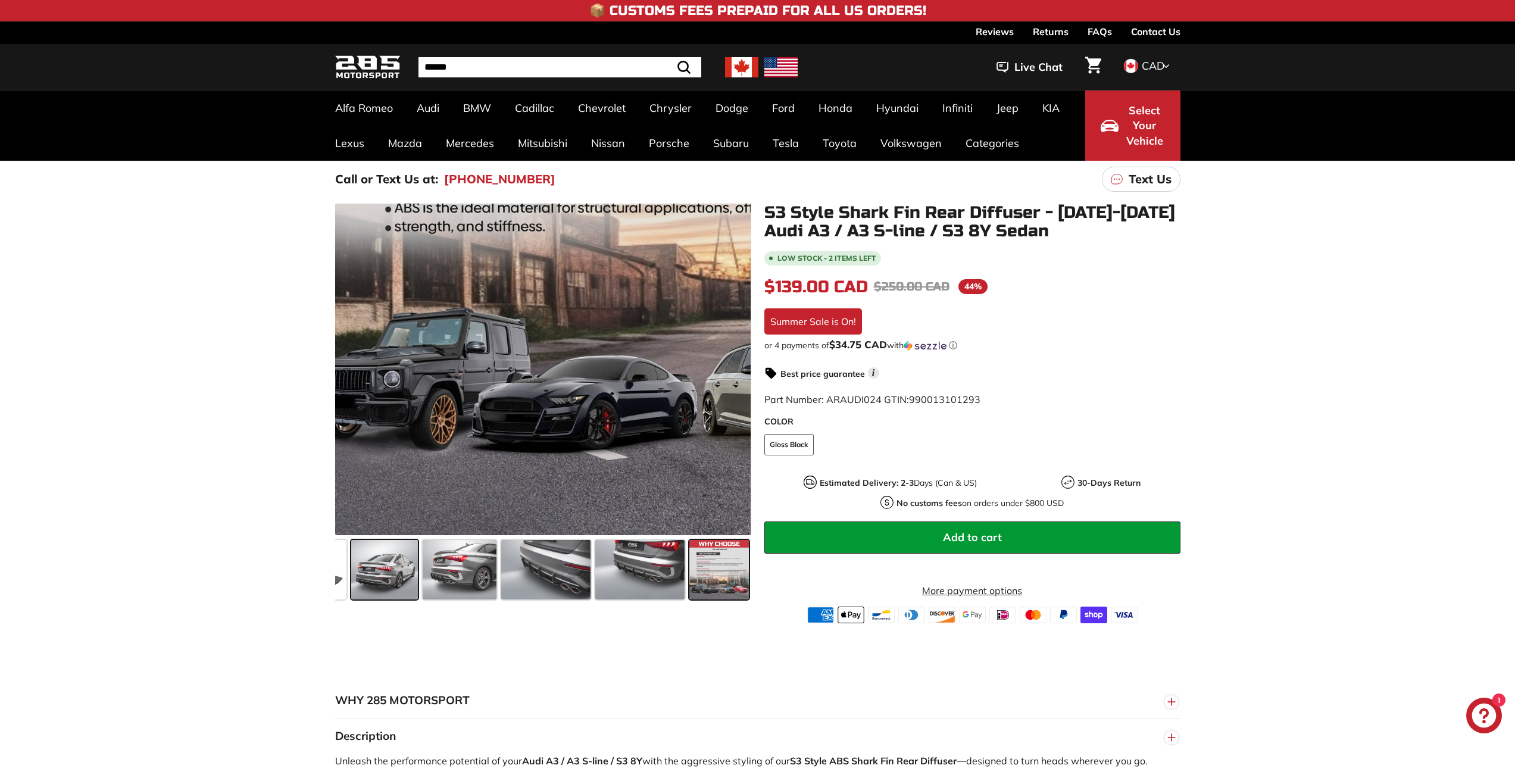
drag, startPoint x: 387, startPoint y: 532, endPoint x: 416, endPoint y: 571, distance: 48.6
click at [416, 571] on span at bounding box center [384, 569] width 66 height 60
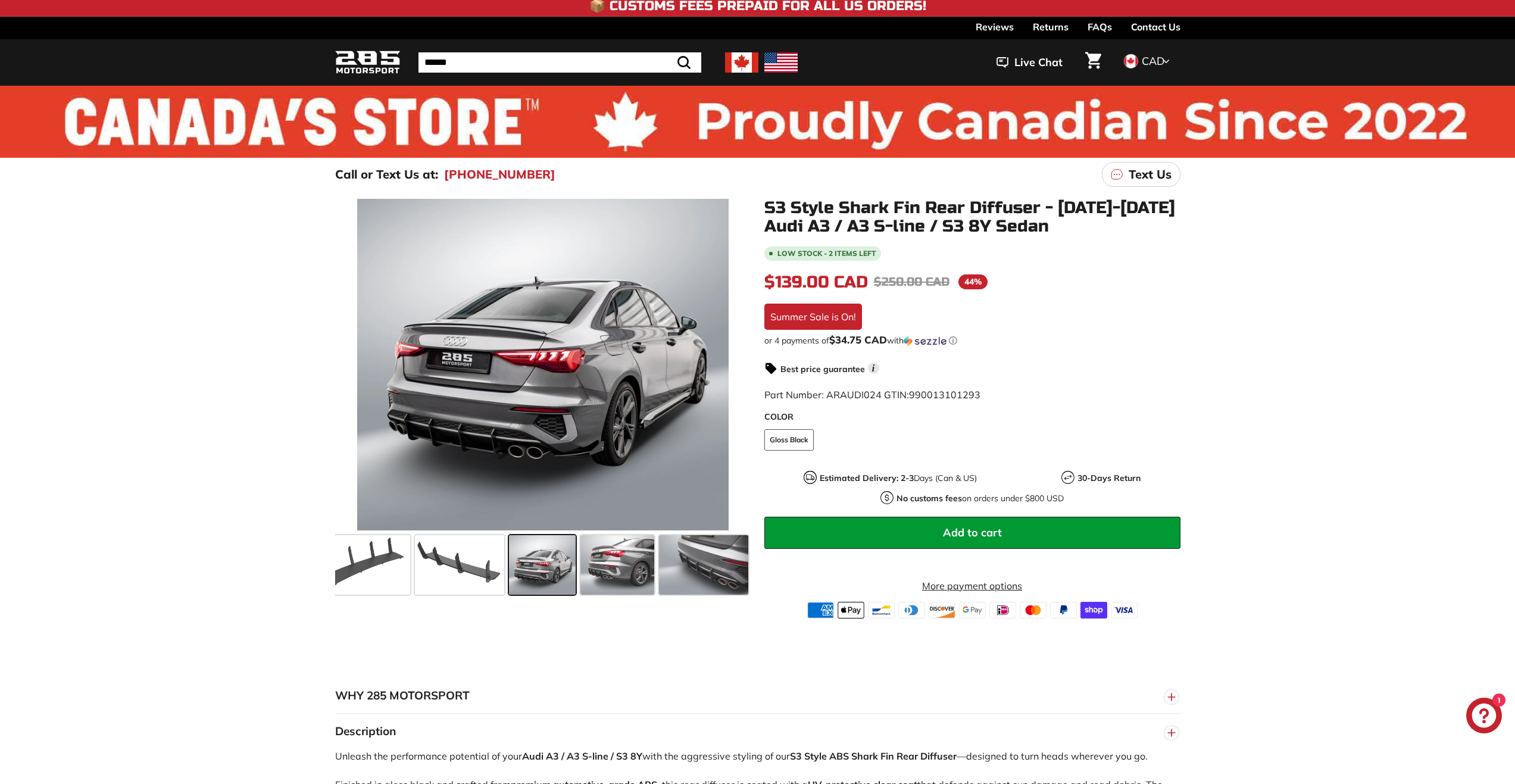
scroll to position [0, 0]
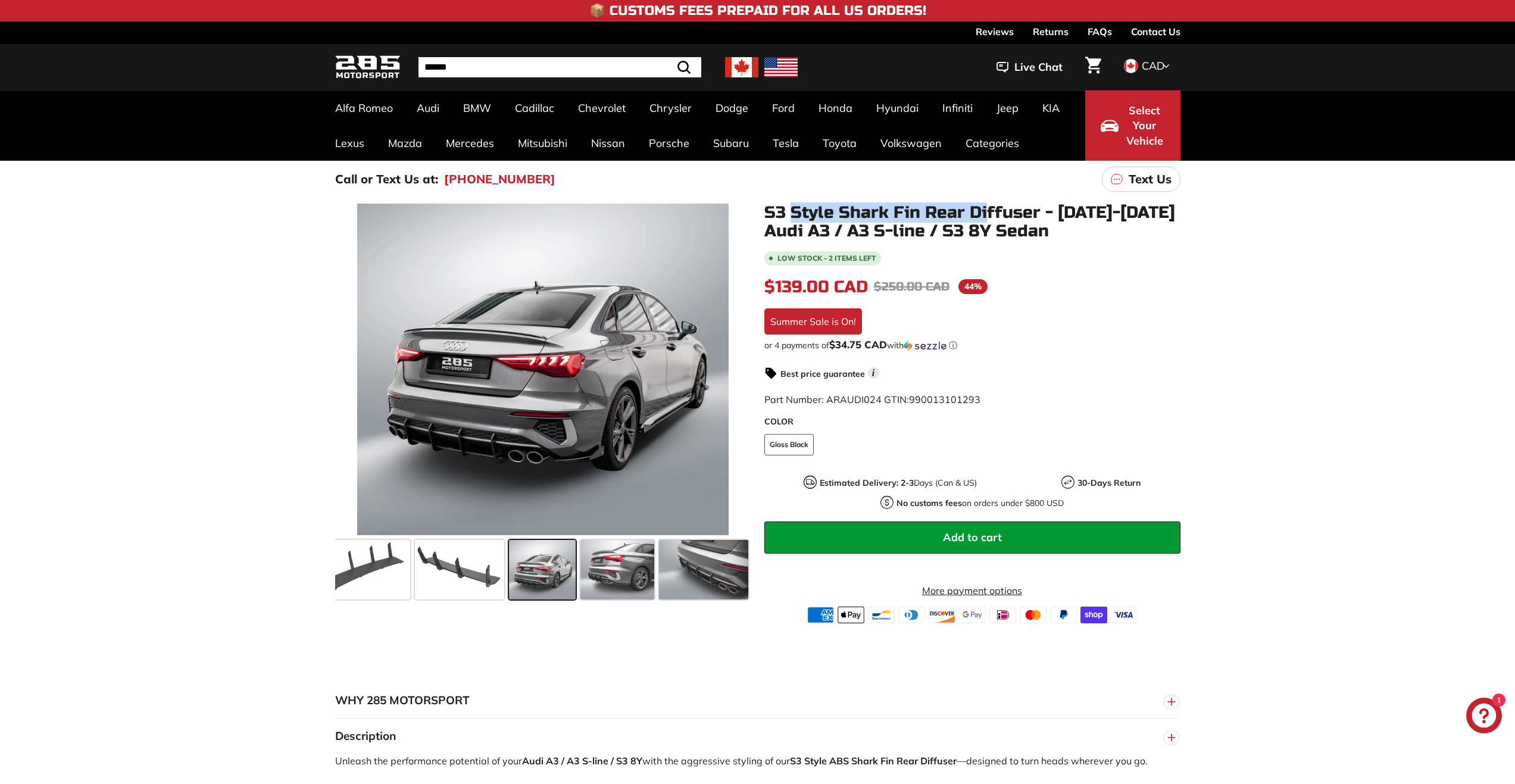
drag, startPoint x: 791, startPoint y: 210, endPoint x: 987, endPoint y: 219, distance: 196.2
click at [987, 219] on h1 "S3 Style Shark Fin Rear Diffuser - [DATE]-[DATE] Audi A3 / A3 S-line / S3 8Y Se…" at bounding box center [973, 222] width 416 height 37
click at [1008, 220] on h1 "S3 Style Shark Fin Rear Diffuser - [DATE]-[DATE] Audi A3 / A3 S-line / S3 8Y Se…" at bounding box center [973, 222] width 416 height 37
drag, startPoint x: 1037, startPoint y: 219, endPoint x: 759, endPoint y: 213, distance: 278.1
click at [759, 213] on div "S3 Style Shark Fin Rear Diffuser - [DATE]-[DATE] Audi A3 / A3 S-line / S3 8Y Se…" at bounding box center [965, 413] width 429 height 420
